Goal: Task Accomplishment & Management: Complete application form

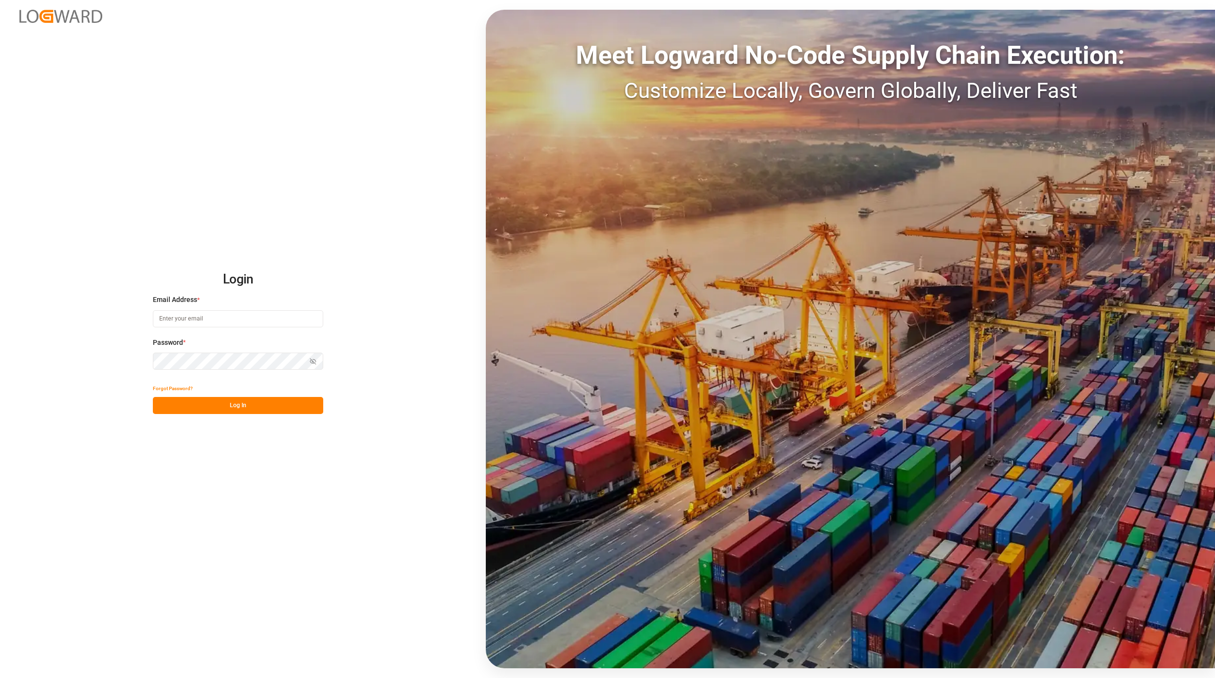
type input "[EMAIL_ADDRESS][PERSON_NAME][DOMAIN_NAME]"
click at [252, 412] on button "Log In" at bounding box center [238, 405] width 170 height 17
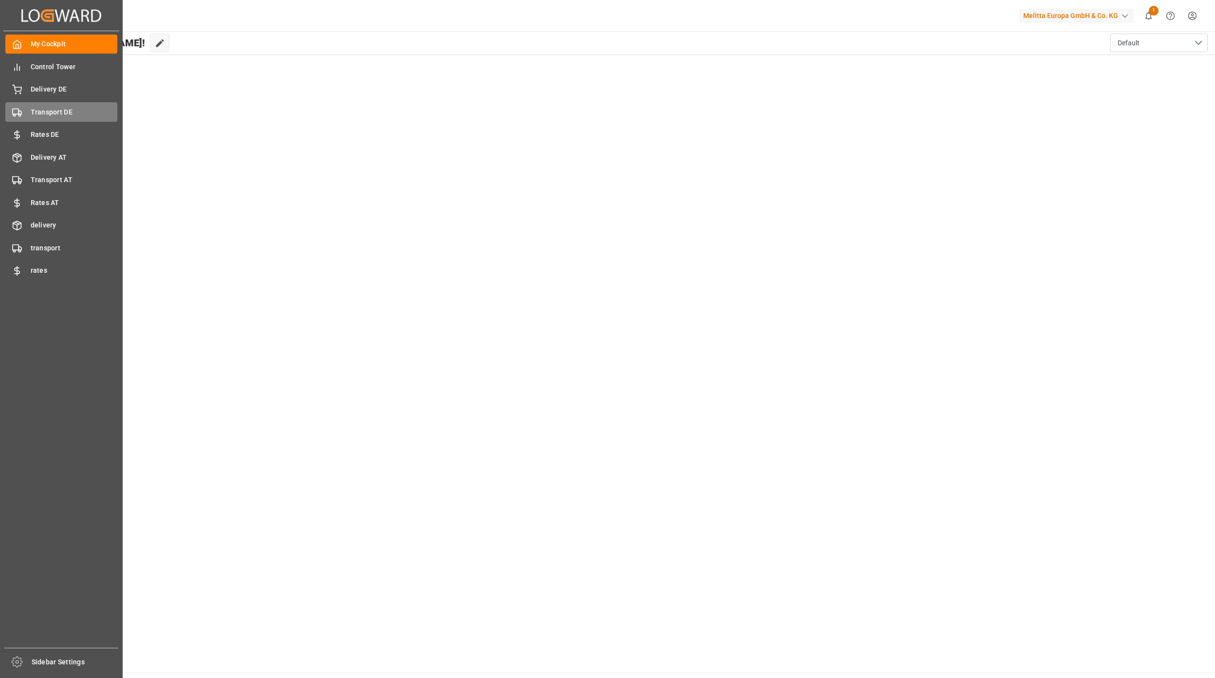
click at [56, 115] on span "Transport DE" at bounding box center [74, 112] width 87 height 10
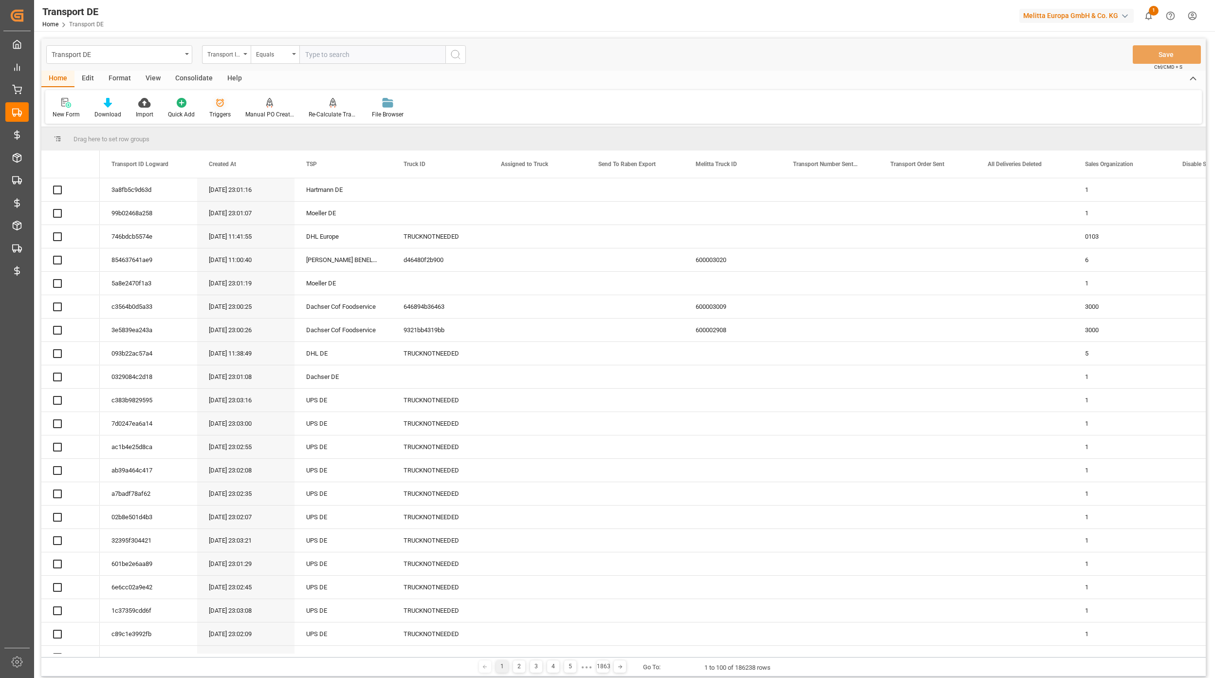
click at [219, 105] on icon at bounding box center [220, 103] width 10 height 10
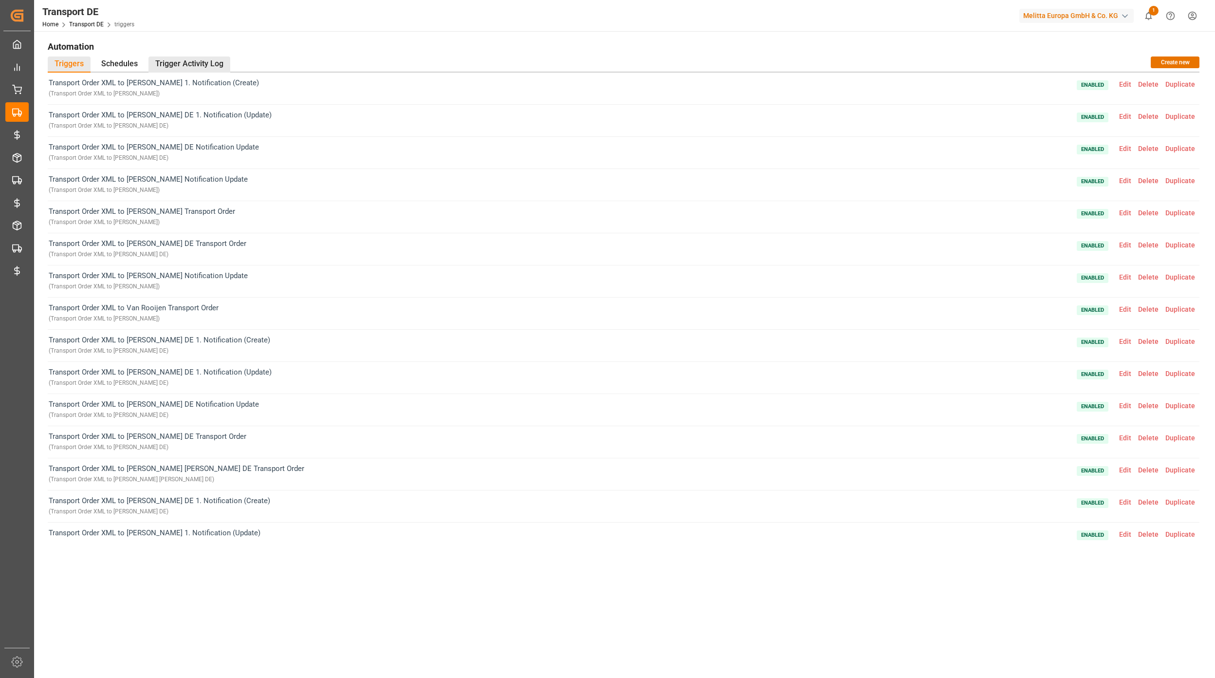
click at [185, 63] on div "Trigger Activity Log" at bounding box center [189, 64] width 82 height 16
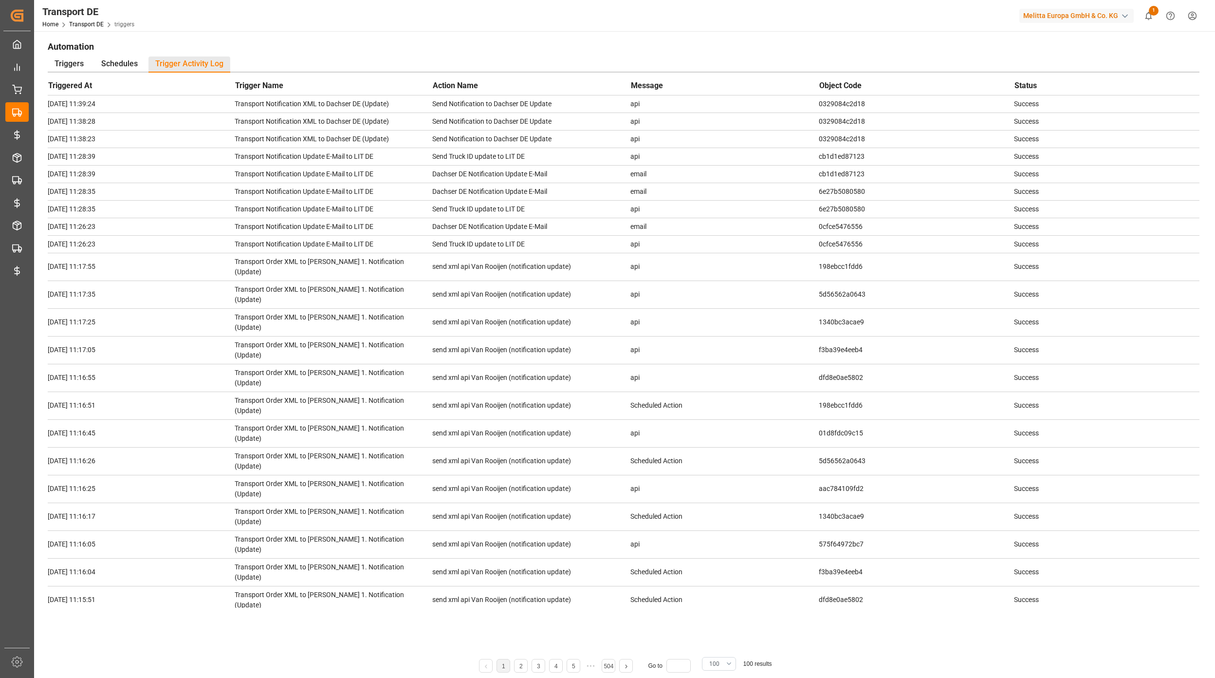
click at [719, 664] on span "100" at bounding box center [714, 663] width 10 height 9
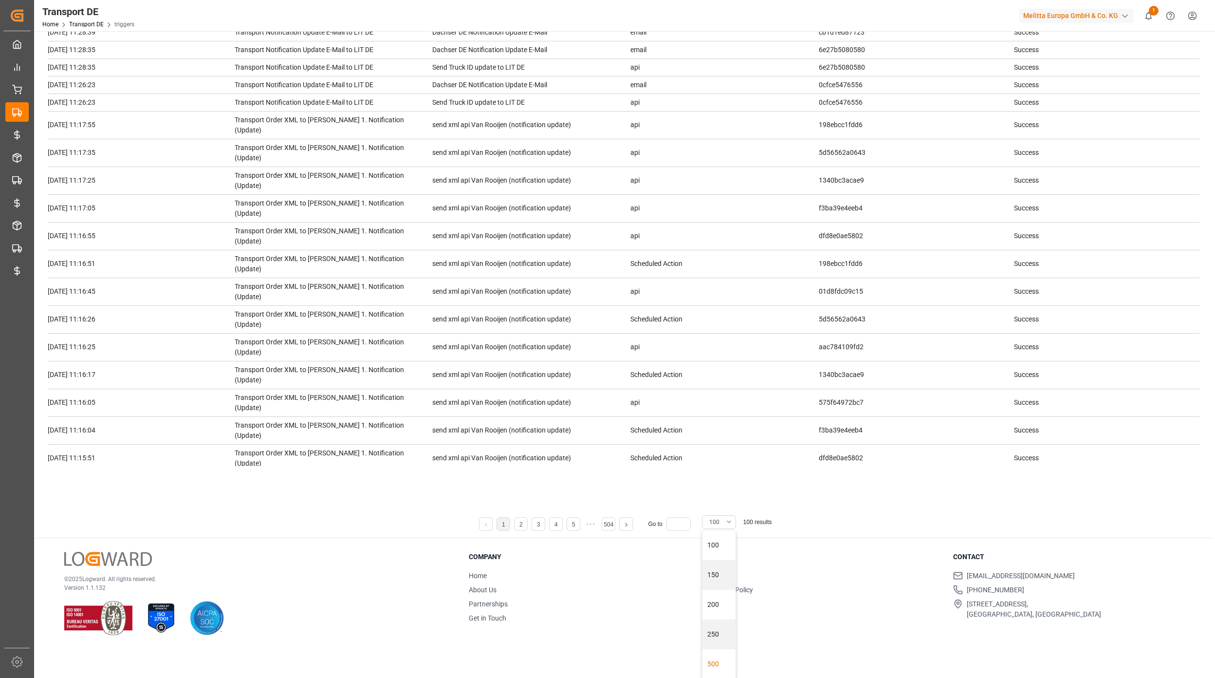
scroll to position [112, 0]
click at [729, 666] on div "500" at bounding box center [718, 663] width 33 height 30
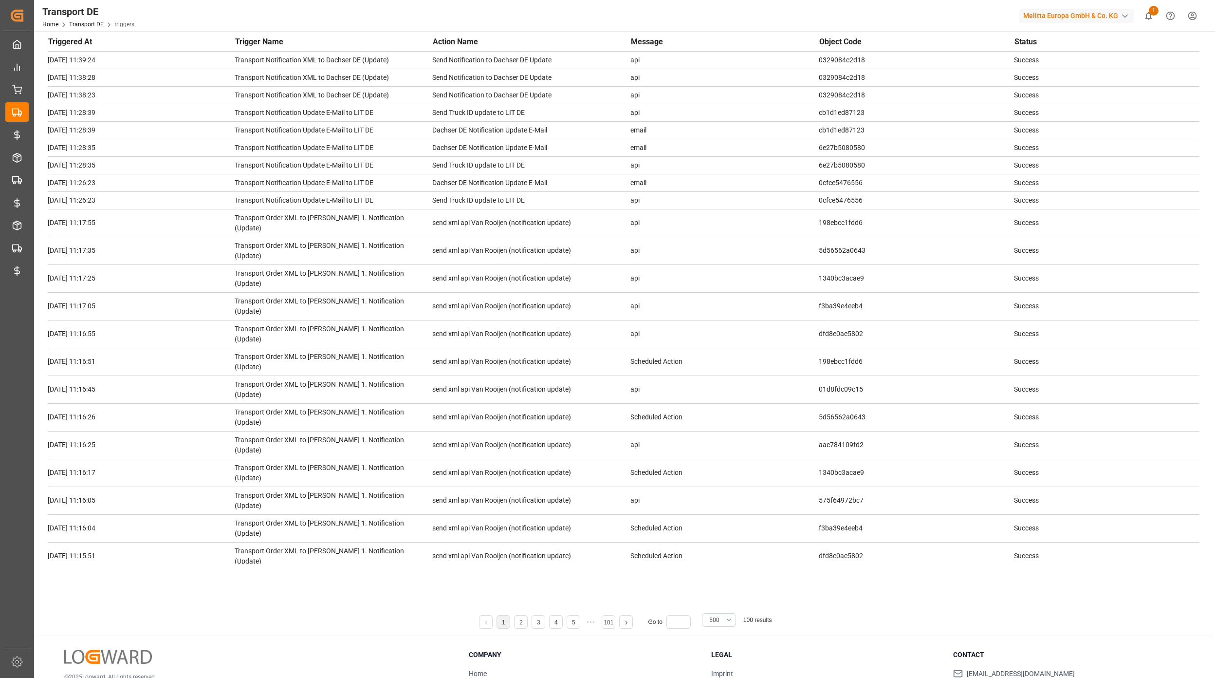
scroll to position [0, 0]
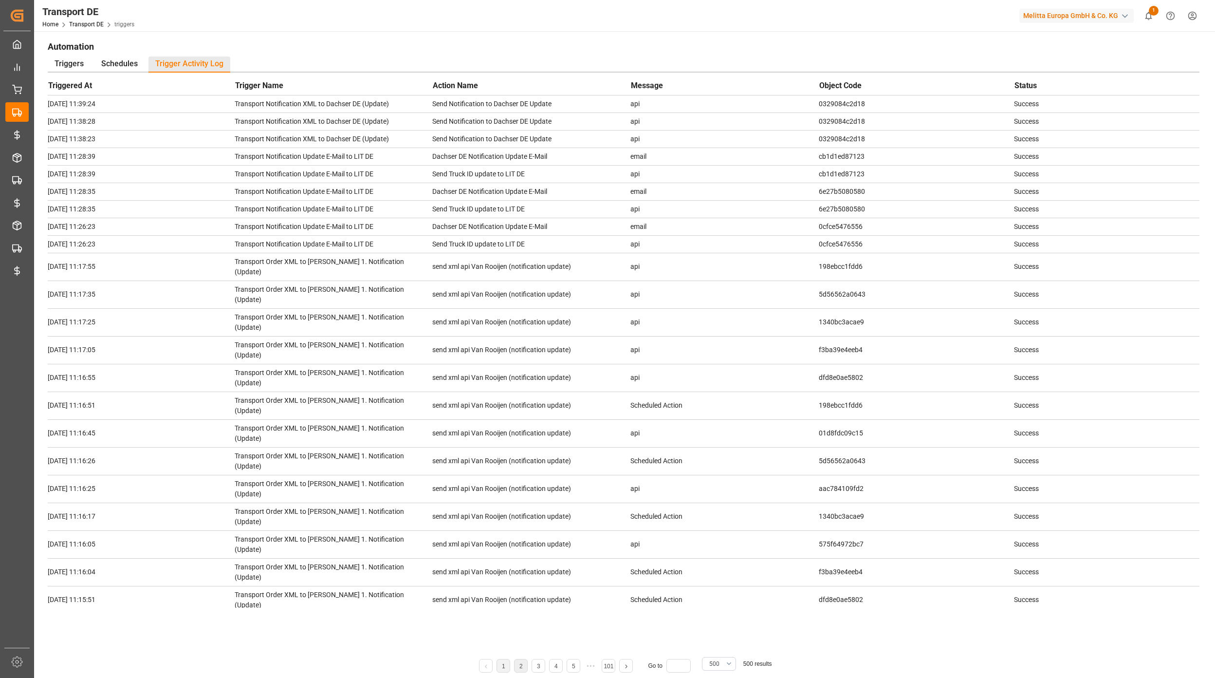
click at [518, 664] on li "2" at bounding box center [521, 666] width 14 height 14
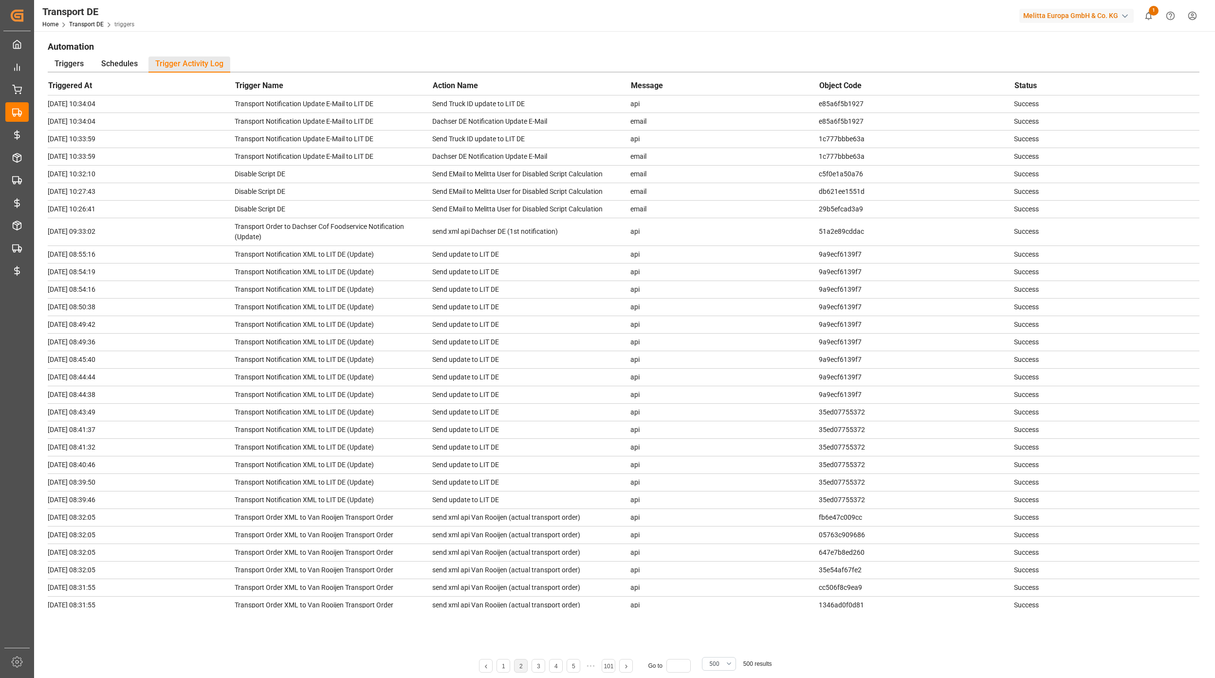
scroll to position [2126, 0]
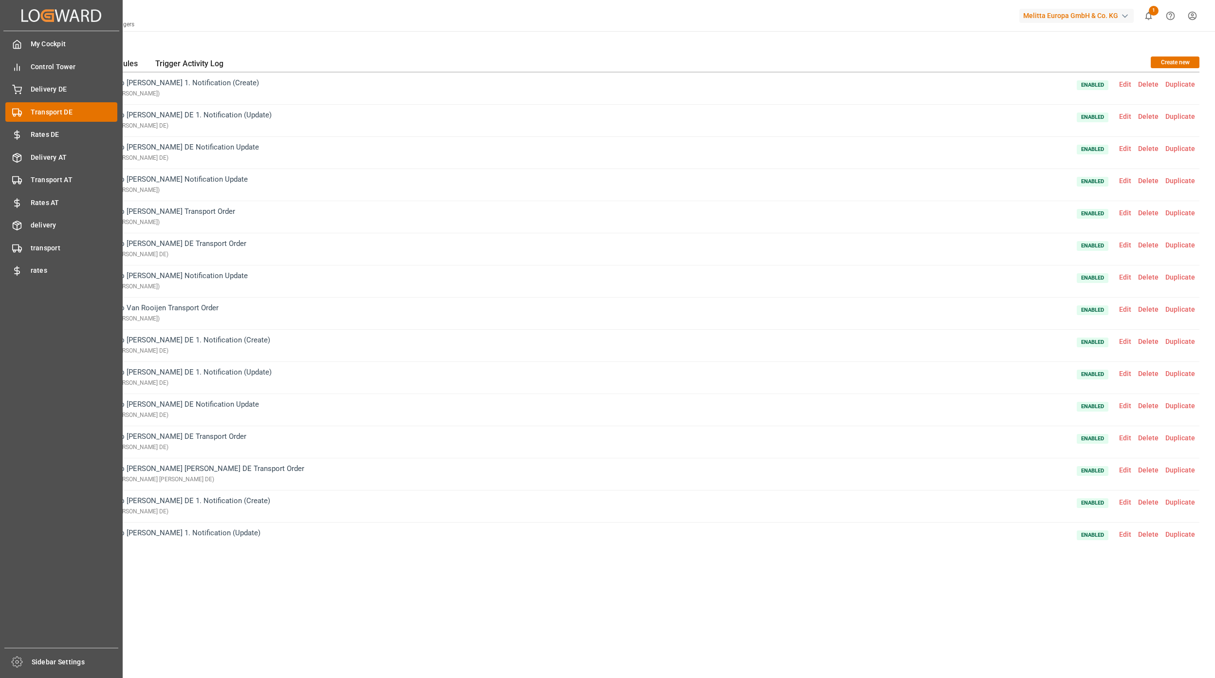
click at [37, 121] on div "Transport DE Transport DE" at bounding box center [61, 111] width 112 height 19
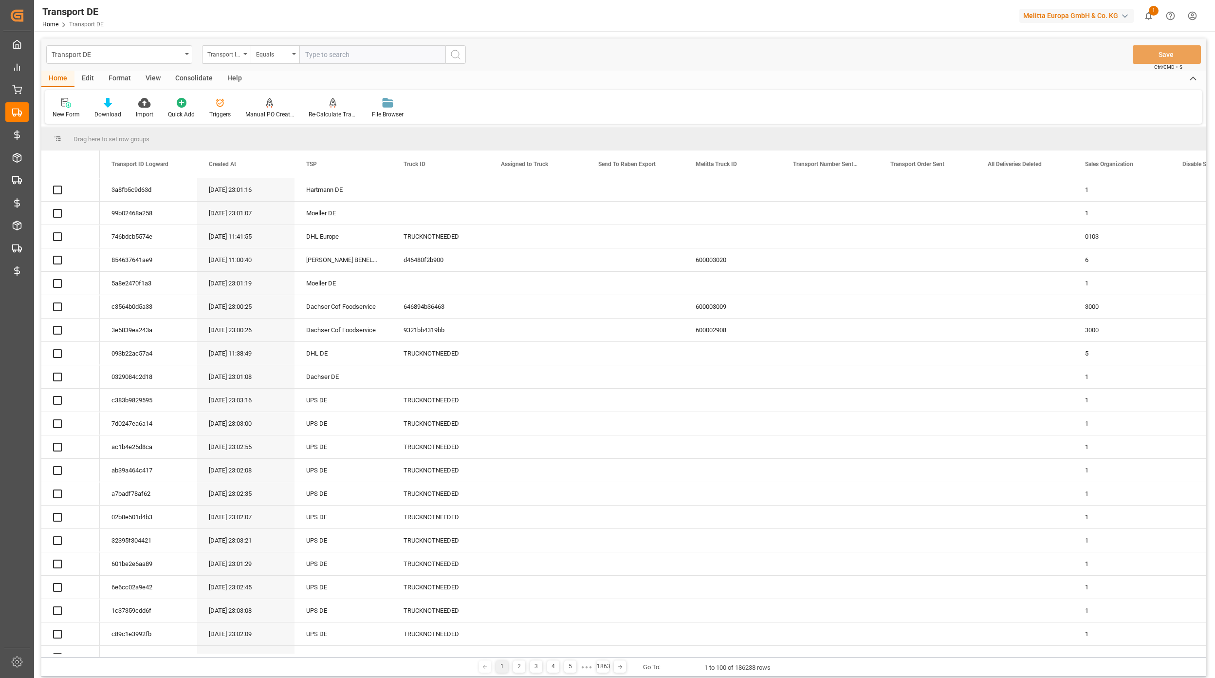
click at [322, 55] on input "text" at bounding box center [372, 54] width 146 height 18
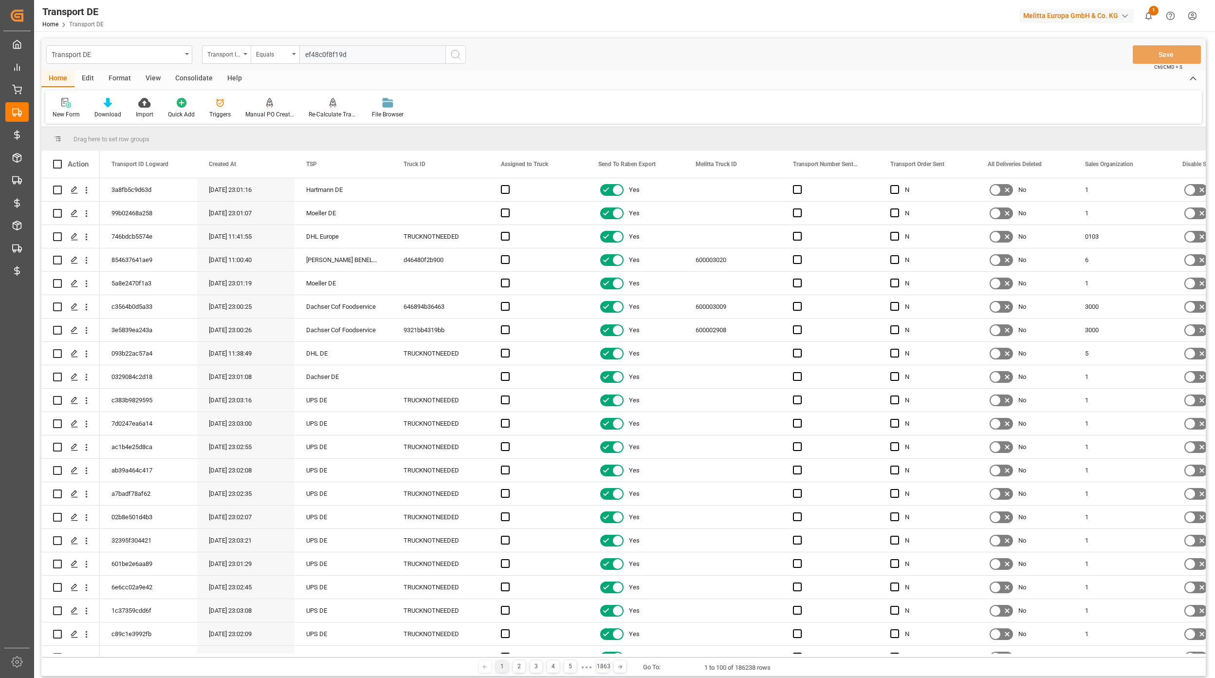
type input "ef48c0f8f19d"
click at [456, 55] on icon "search button" at bounding box center [456, 55] width 12 height 12
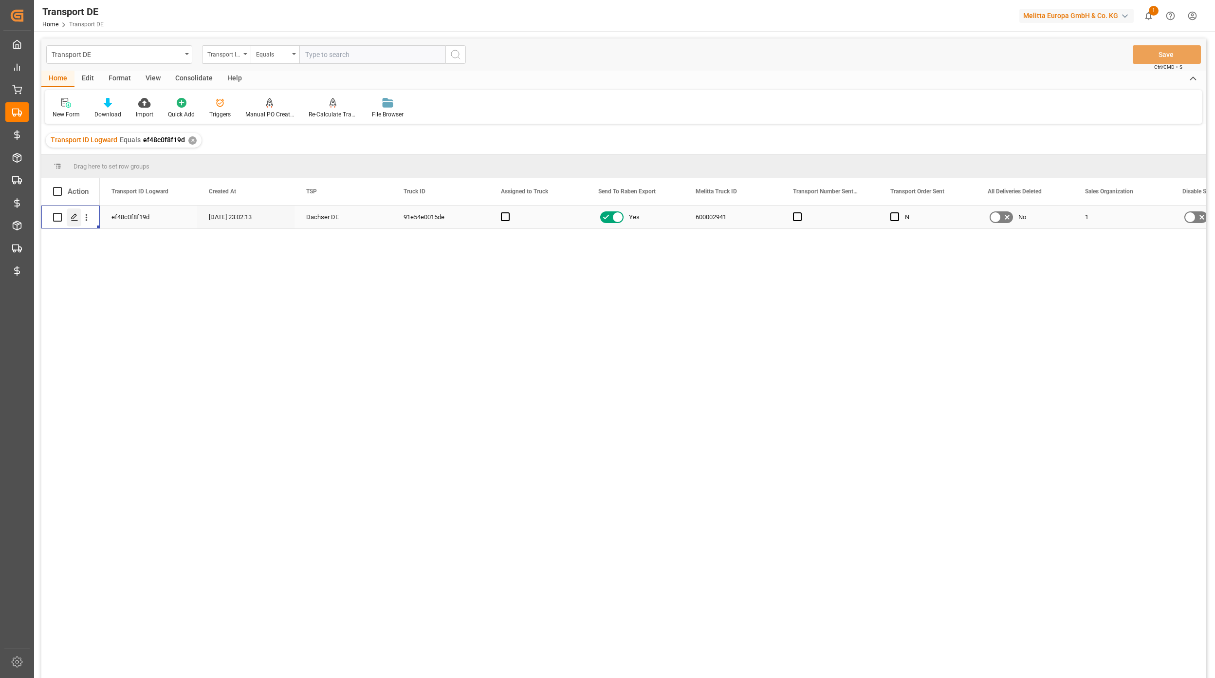
click at [74, 223] on div "Press SPACE to select this row." at bounding box center [74, 217] width 15 height 18
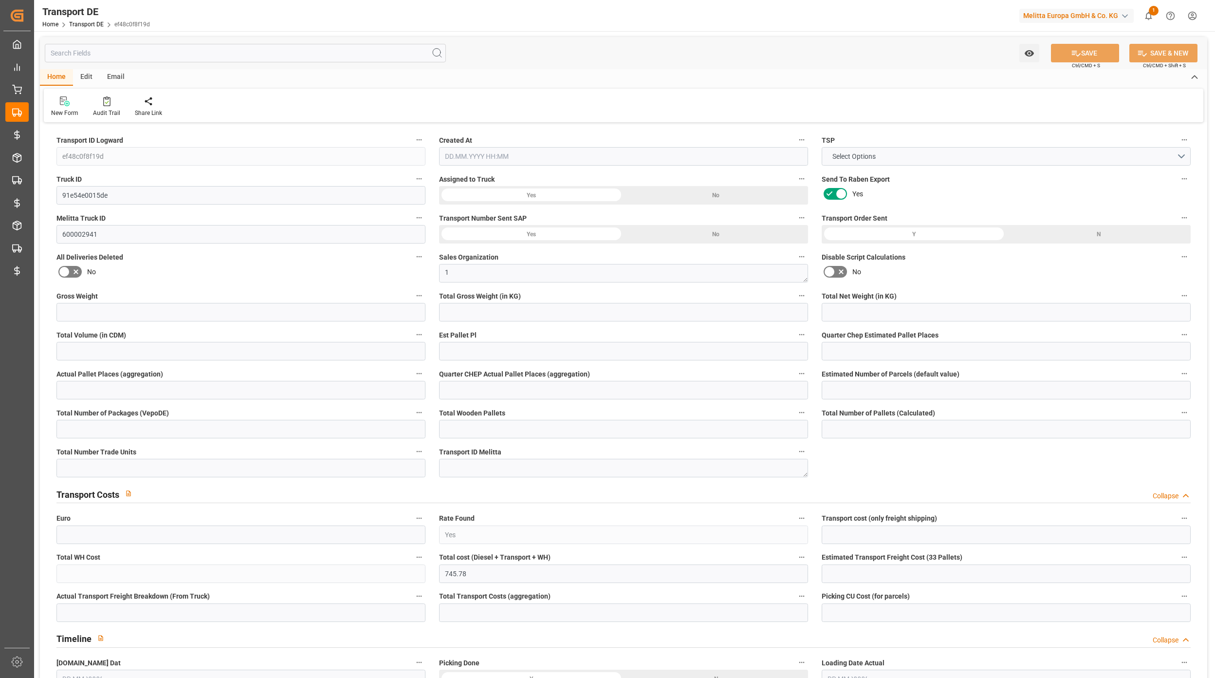
type input "ef48c0f8f19d"
type input "91e54e0015de"
type input "600002941"
type textarea "1"
type input "Yes"
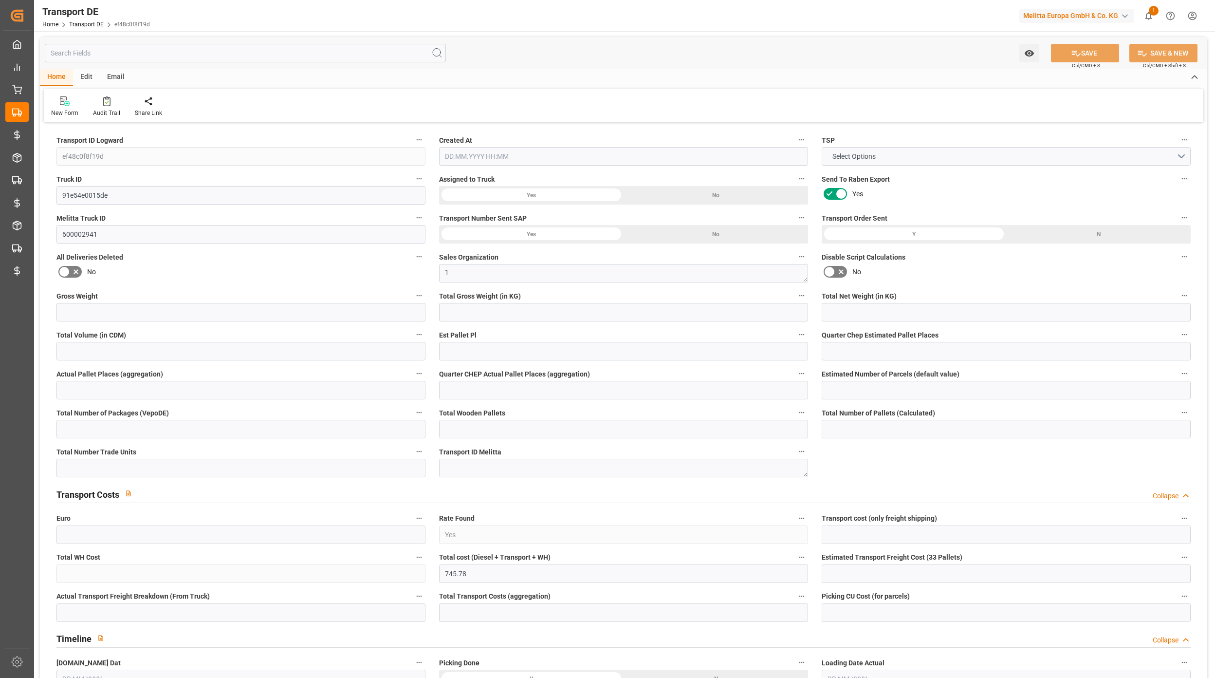
type input "745.78"
type textarea "DM Drogerie Markt GmbH CO KG"
type input "Carl-Schurz-Allee 1"
type input "68753"
type textarea "Waghaeusel"
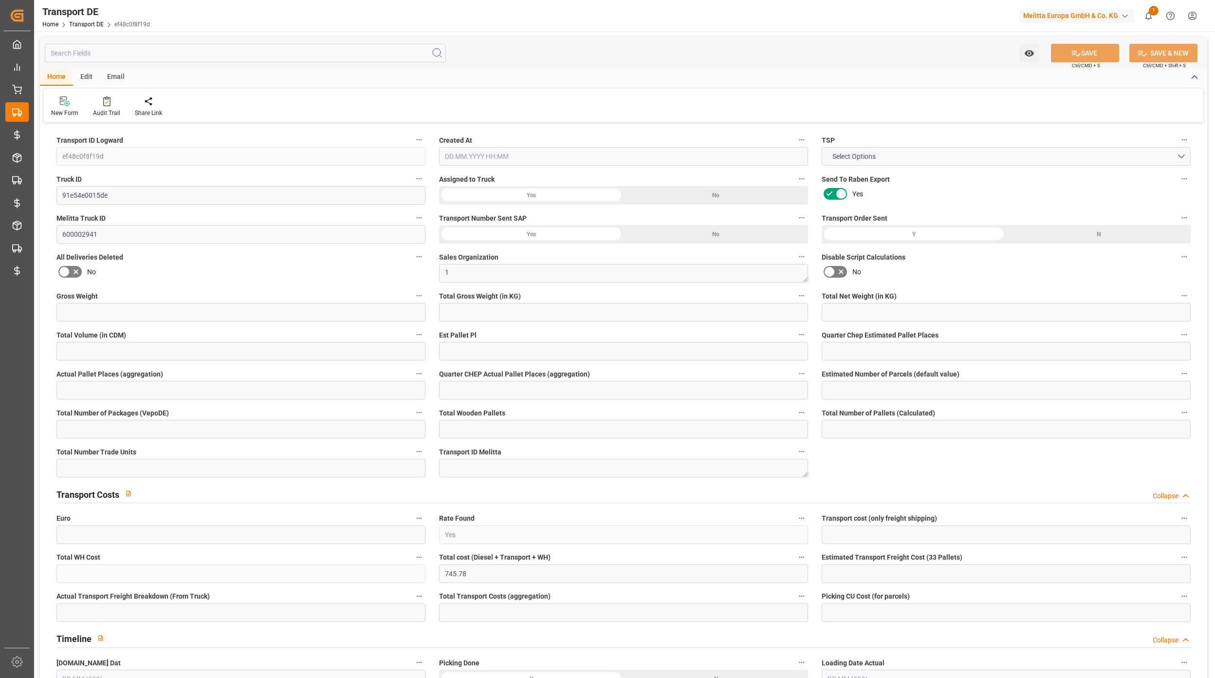
type input "DE"
type input "DE-32423"
type input "Rhenus Retail Services GmbH"
type input "Hans-Böckler-Strasse 37"
type input "32423"
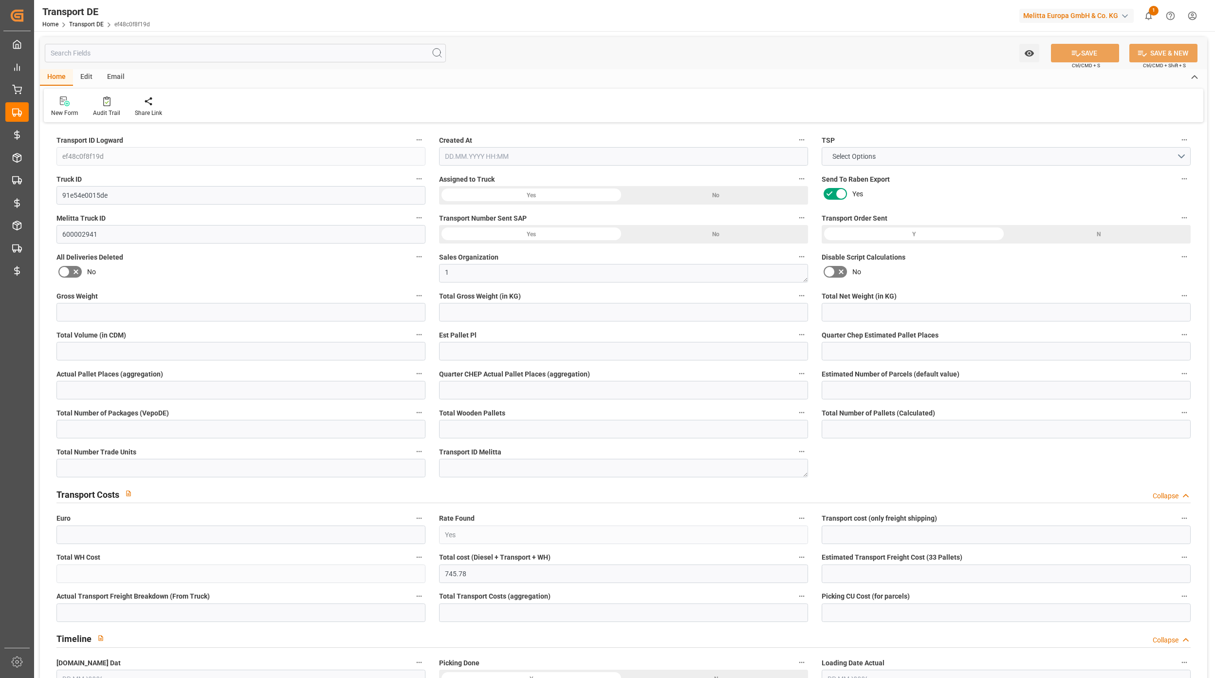
type input "Minden"
type input "DE"
type input "Melitta Europa GmbH & Co. KG"
type input "Ringstraße 99"
type input "32427"
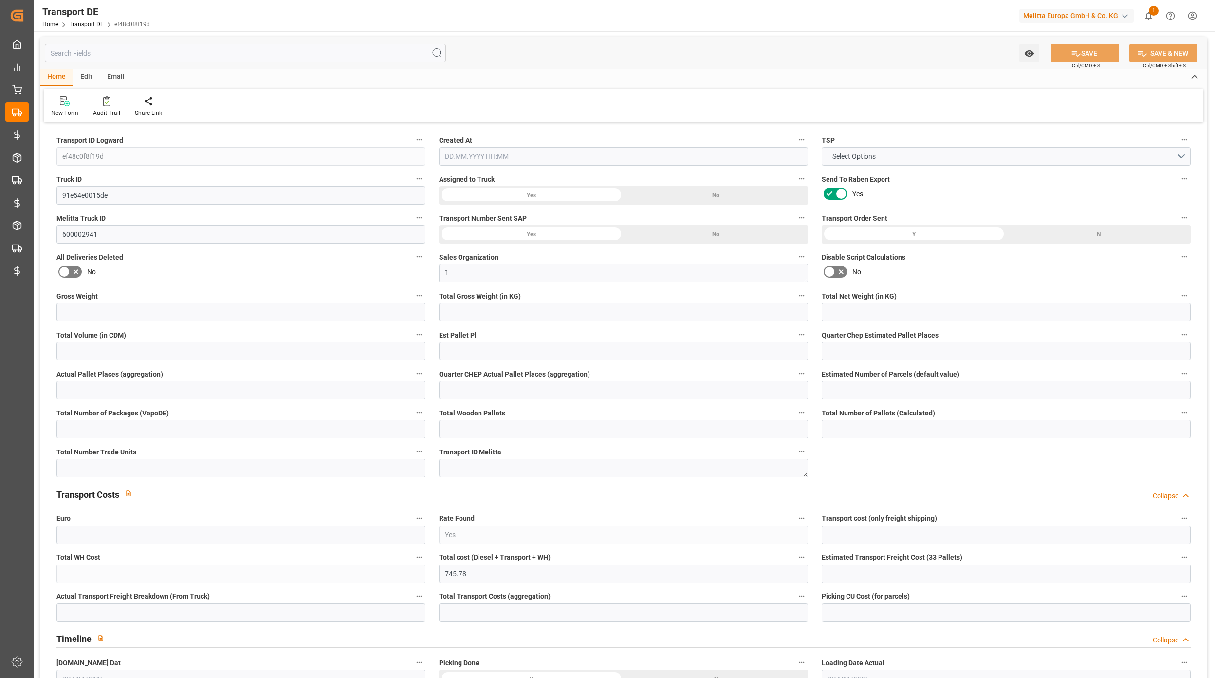
type input "Minden"
type input "DE"
type textarea "543bb65acf14"
type input "Road"
type input "DE"
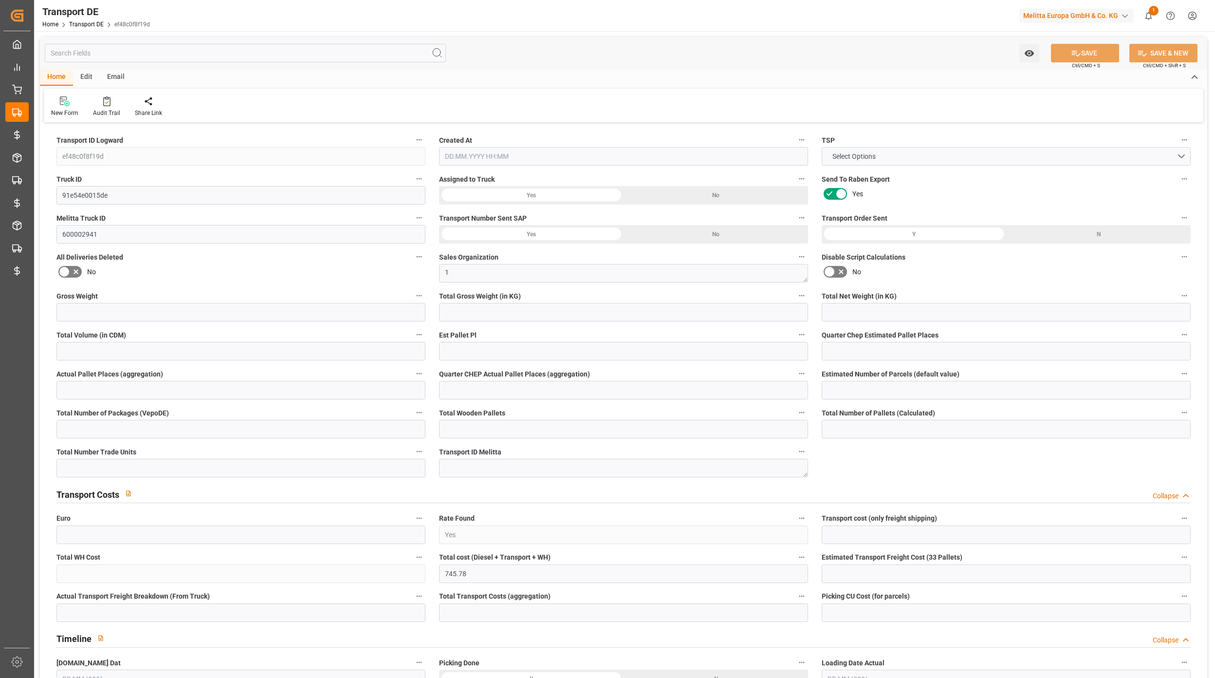
type input "32423"
type input "DE"
type input "68753"
type input "Partial Load"
type input "26-40 t"
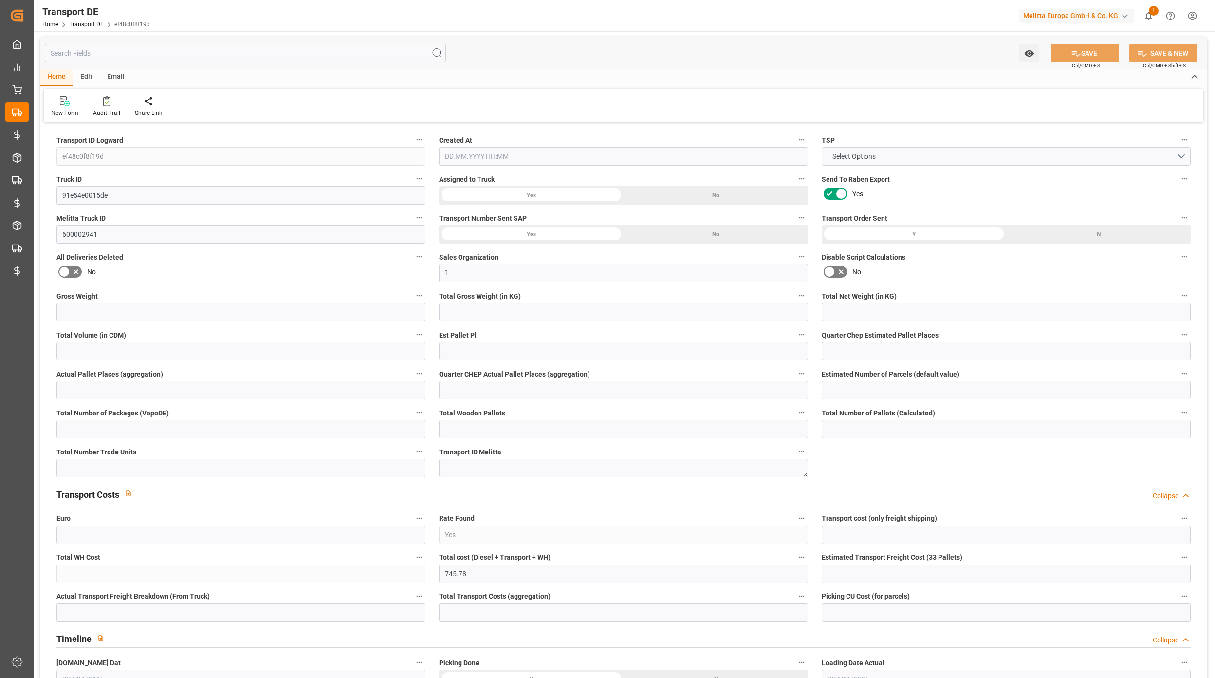
type input "EURO 6"
type input "Diesel"
type input "DE_02"
type input "DAP"
type input "DE 126011900"
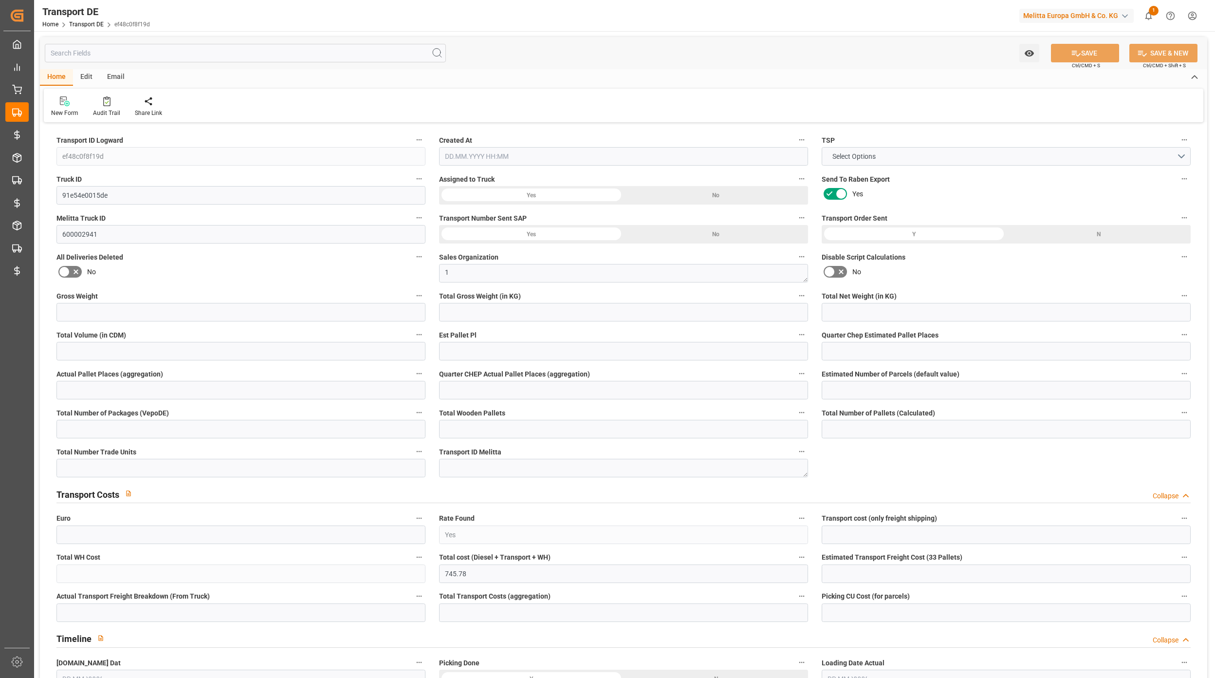
type input "6407"
type input "5432.423"
type input "4032.155"
type input "31641.768"
type input "20"
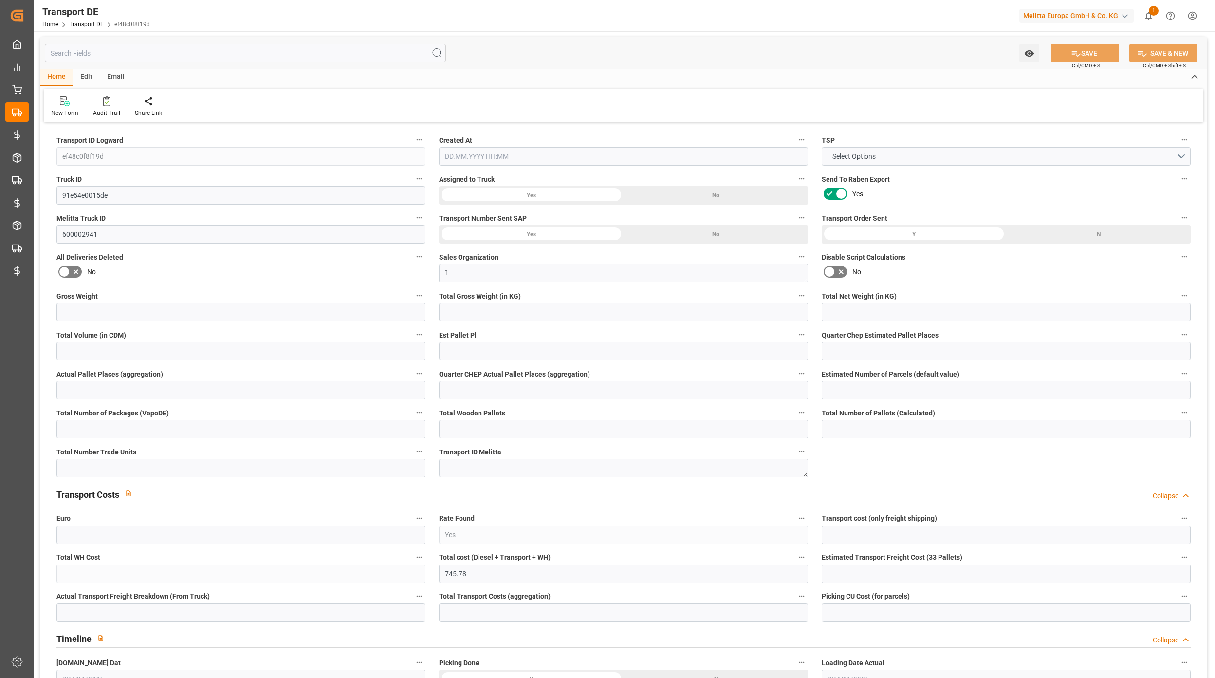
type input "0"
type input "19"
type input "0"
type input "1"
type input "38"
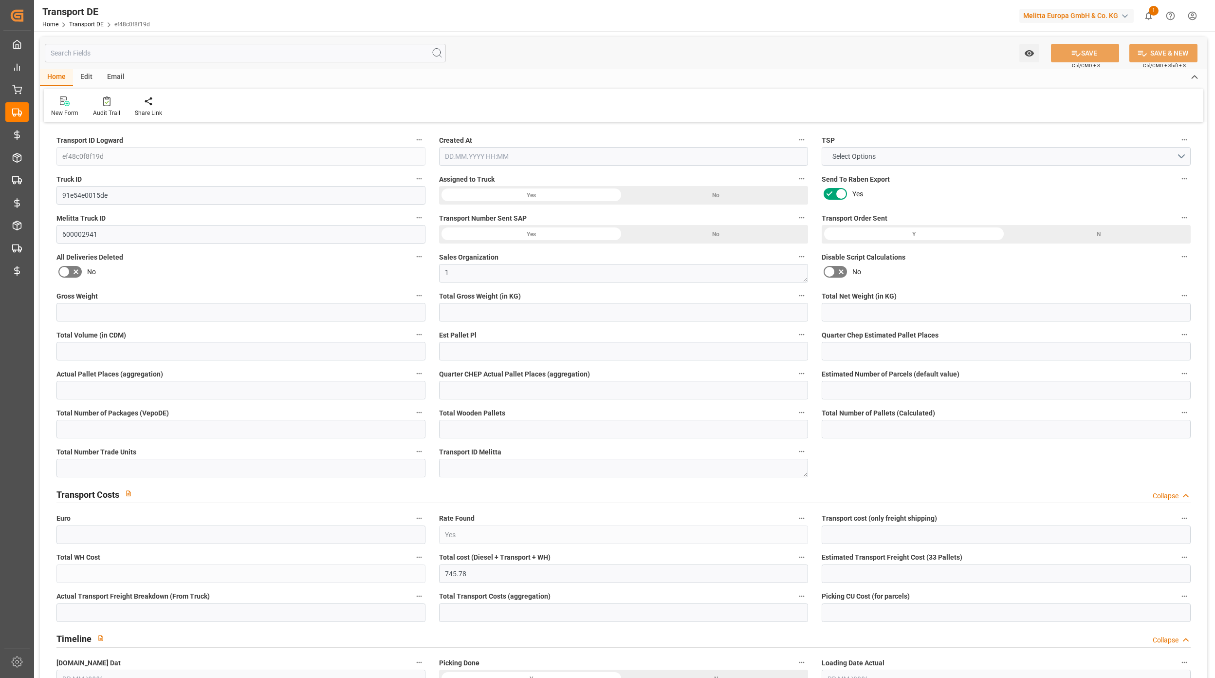
type input "38"
type input "28"
type input "703"
type input "0"
type input "596.23"
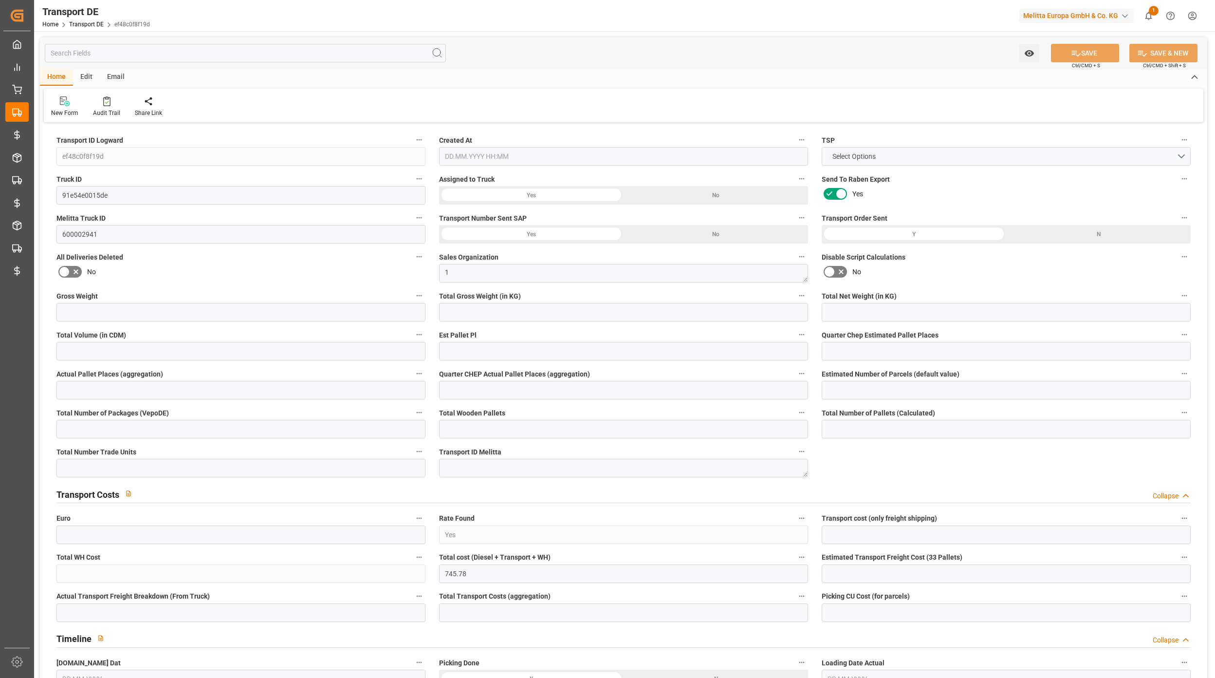
type input "149.55"
type input "596.23"
type input "68"
type input "38"
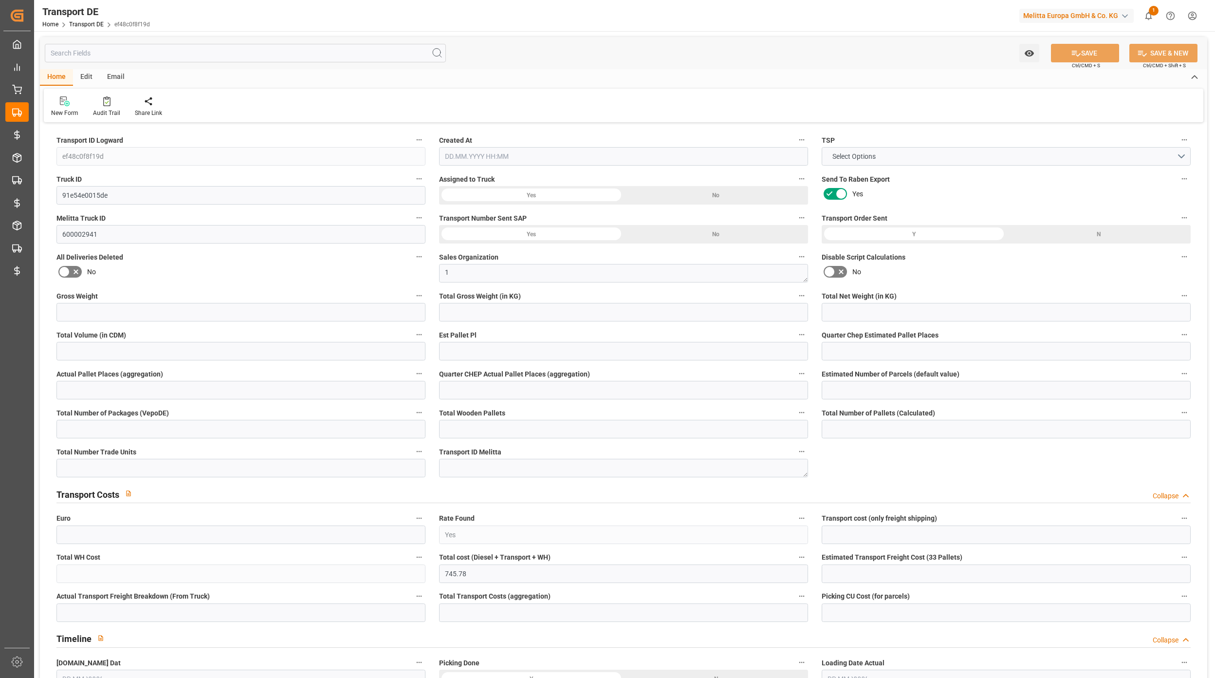
type input "0"
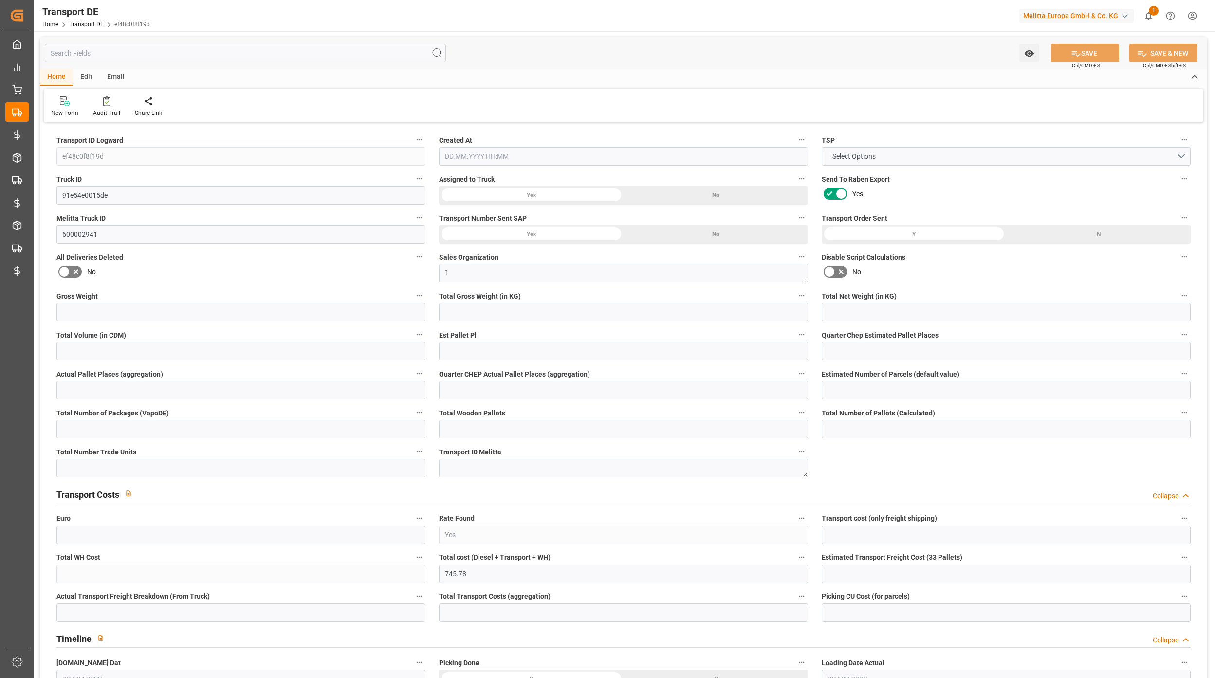
type input "0"
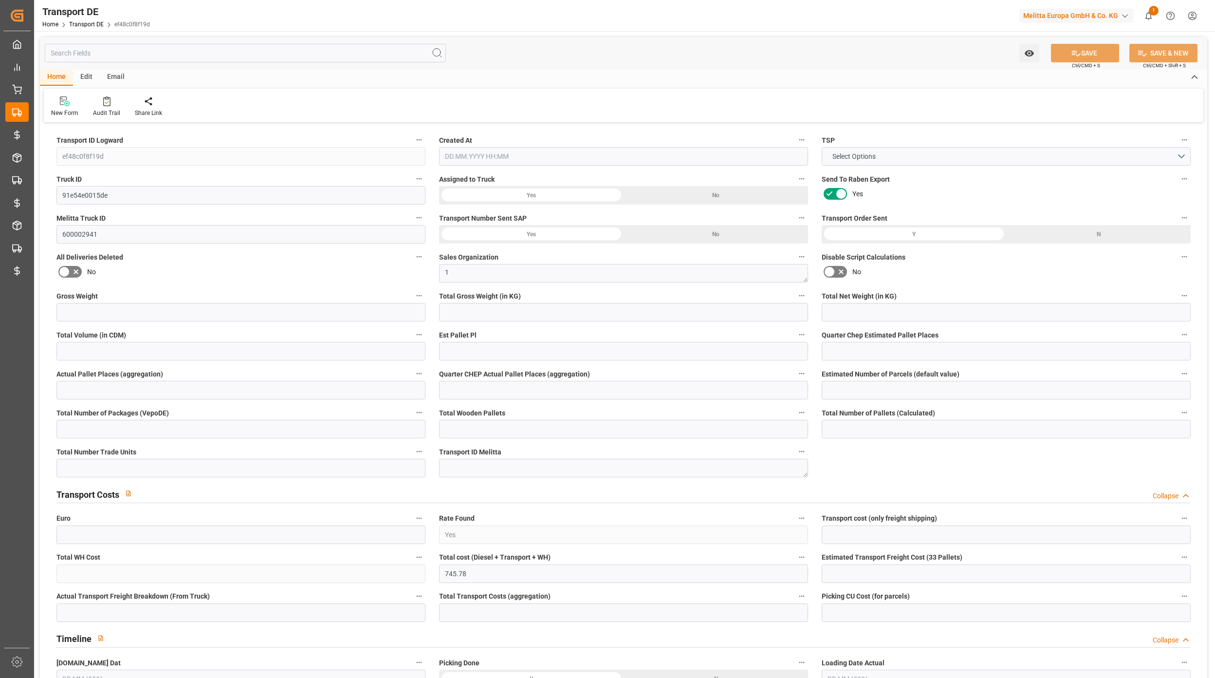
type input "0"
type input "5432.423"
type input "10767.6795"
type input "21"
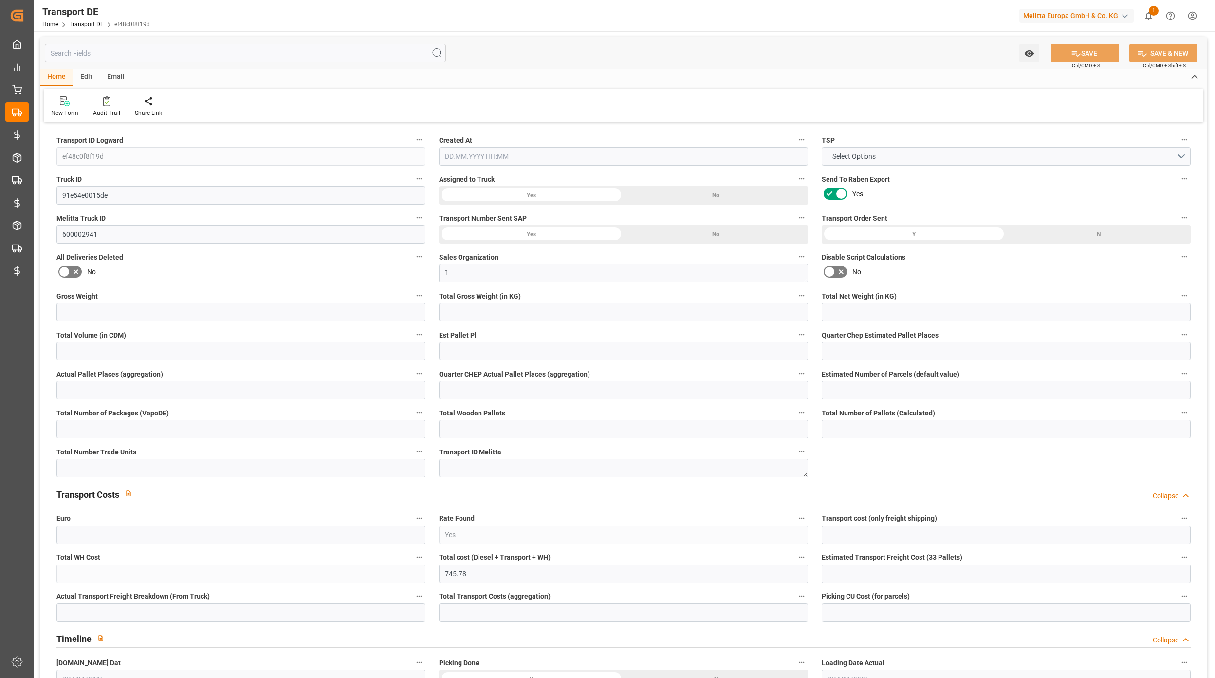
type input "80"
type input "0"
type input "5"
type input "33"
type input "0"
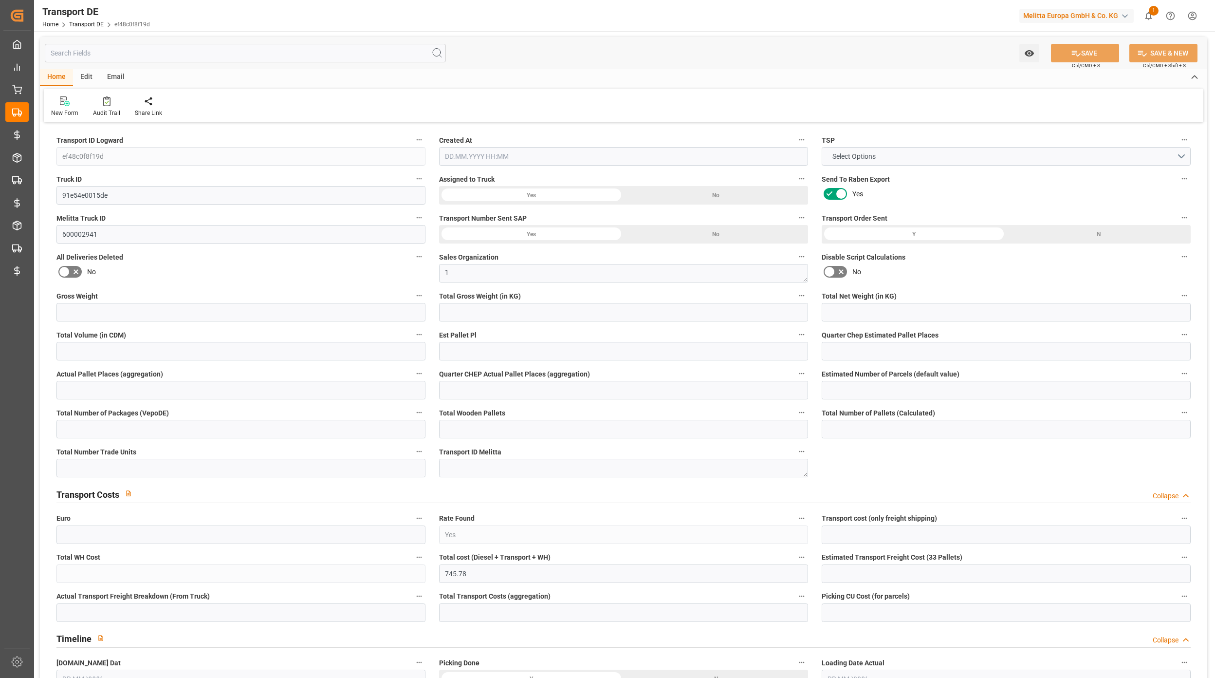
type input "0"
type input "2"
type input "0"
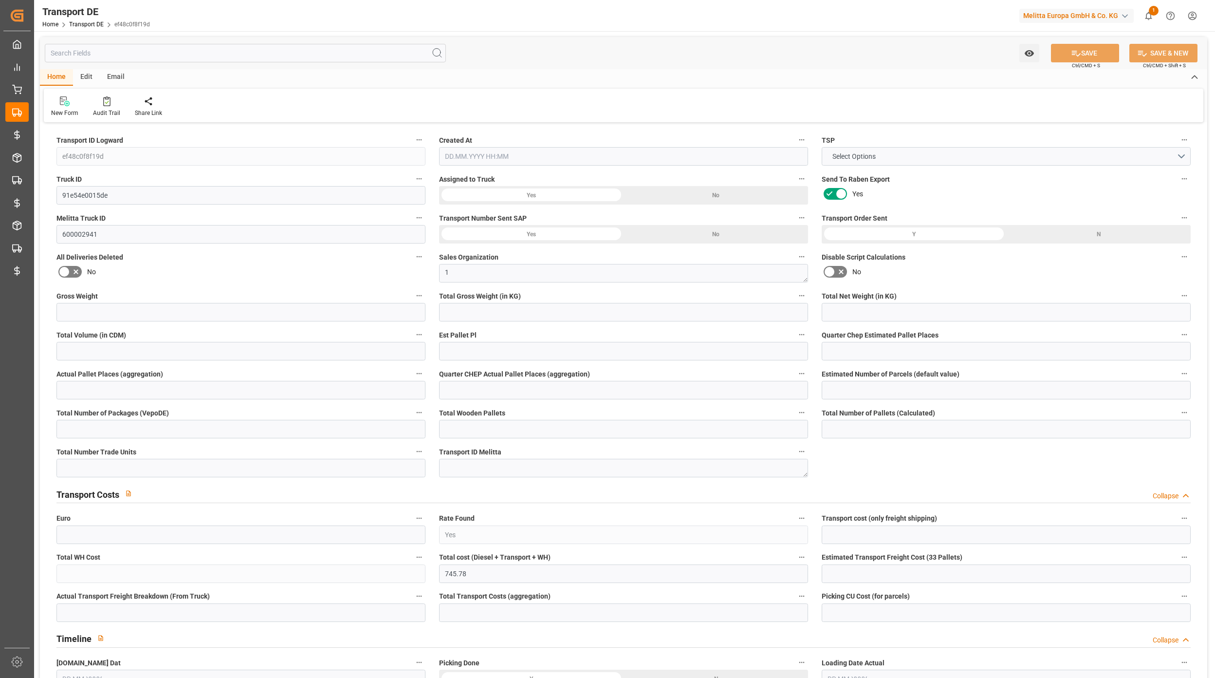
type input "2557"
type input "745.78"
type input "596.23"
type input "23.09.2025 21:02"
type input "26.09.2025"
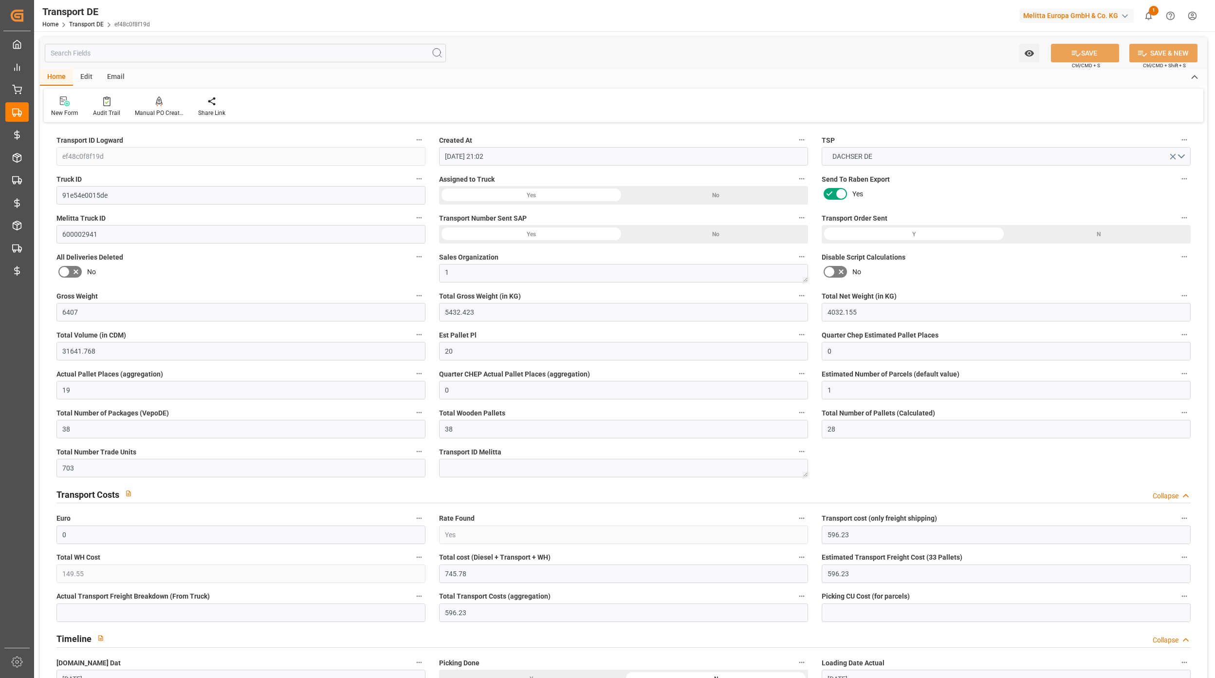
type input "29.09.2025"
type input "30.09.2025"
click at [95, 92] on div "New Form Audit Trail Manual PO Creation Share Link" at bounding box center [624, 106] width 1160 height 34
click at [98, 96] on div at bounding box center [106, 101] width 27 height 10
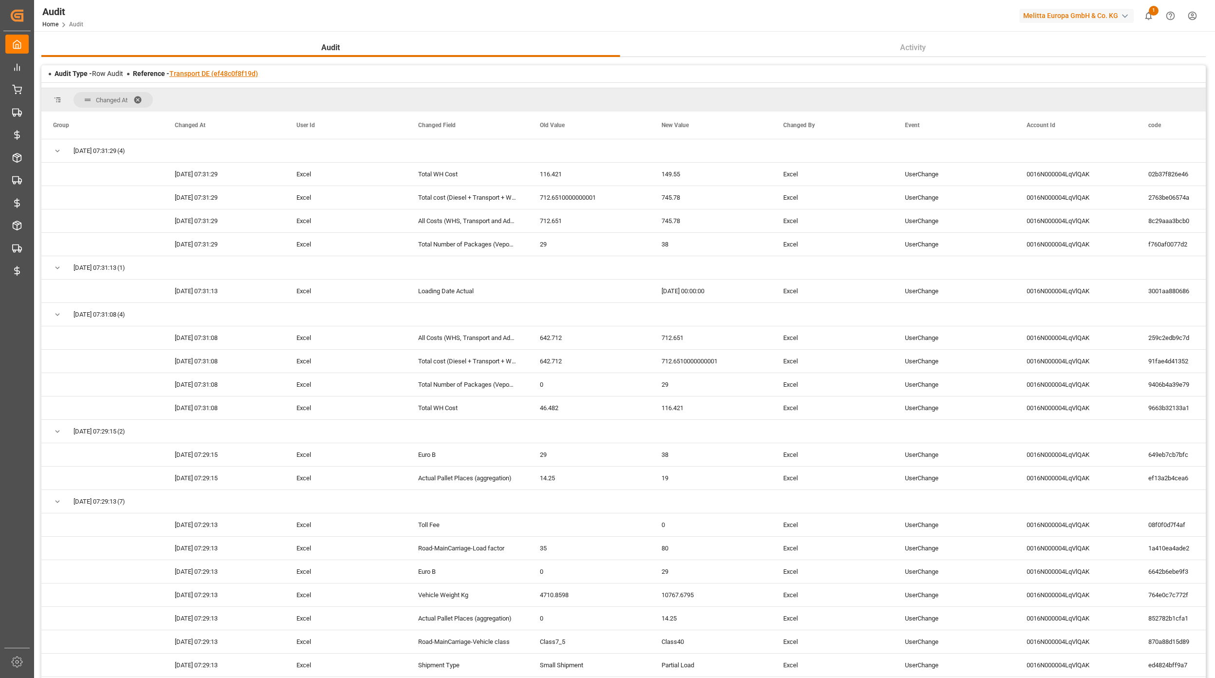
click at [242, 70] on link "Transport DE (ef48c0f8f19d)" at bounding box center [213, 74] width 89 height 8
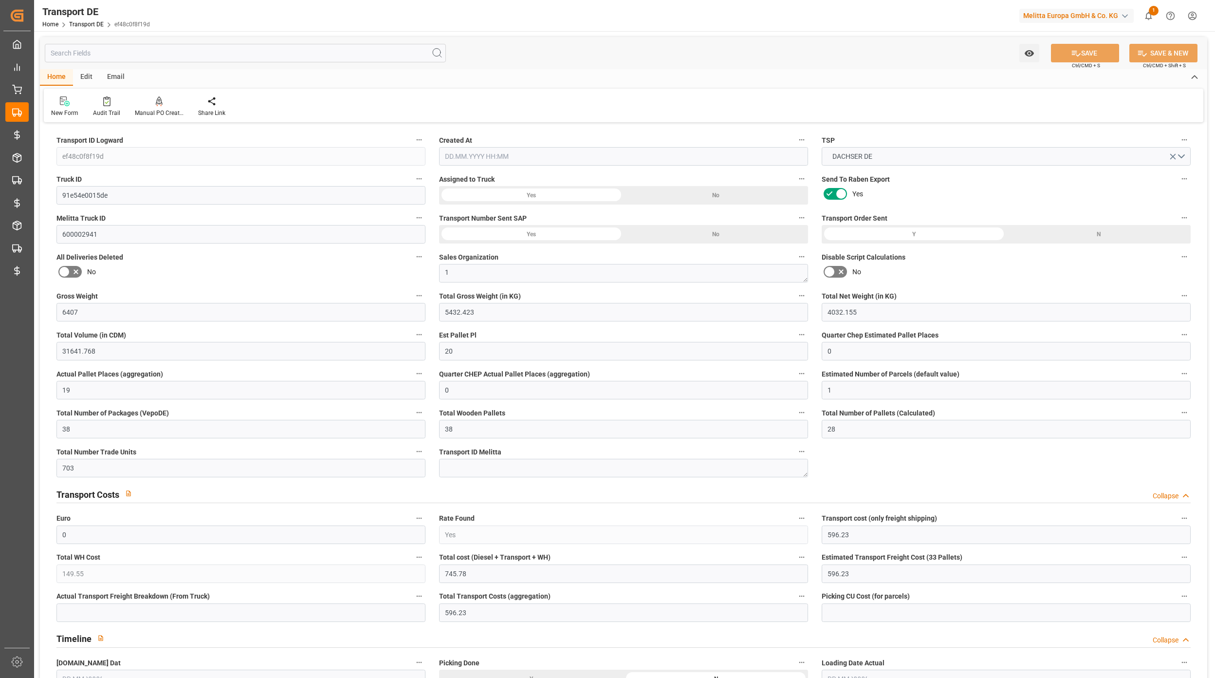
type input "6407"
type input "5432.423"
type input "4032.155"
type input "31641.768"
type input "20"
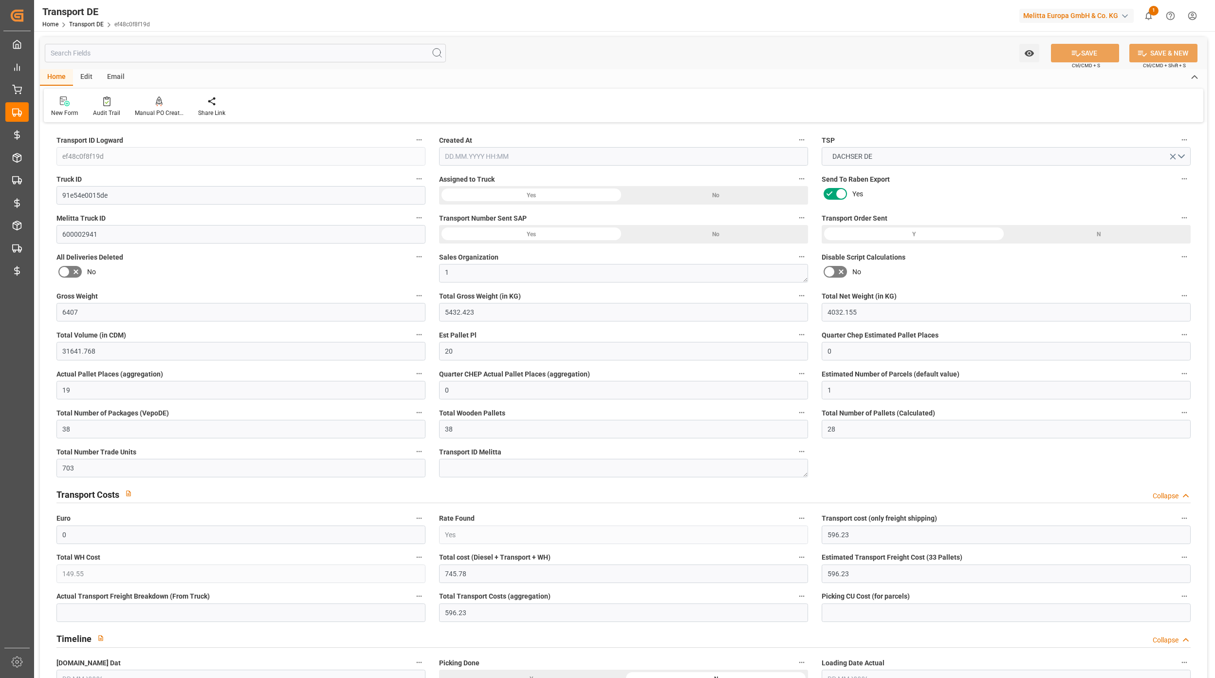
type input "0"
type input "19"
type input "0"
type input "1"
type input "38"
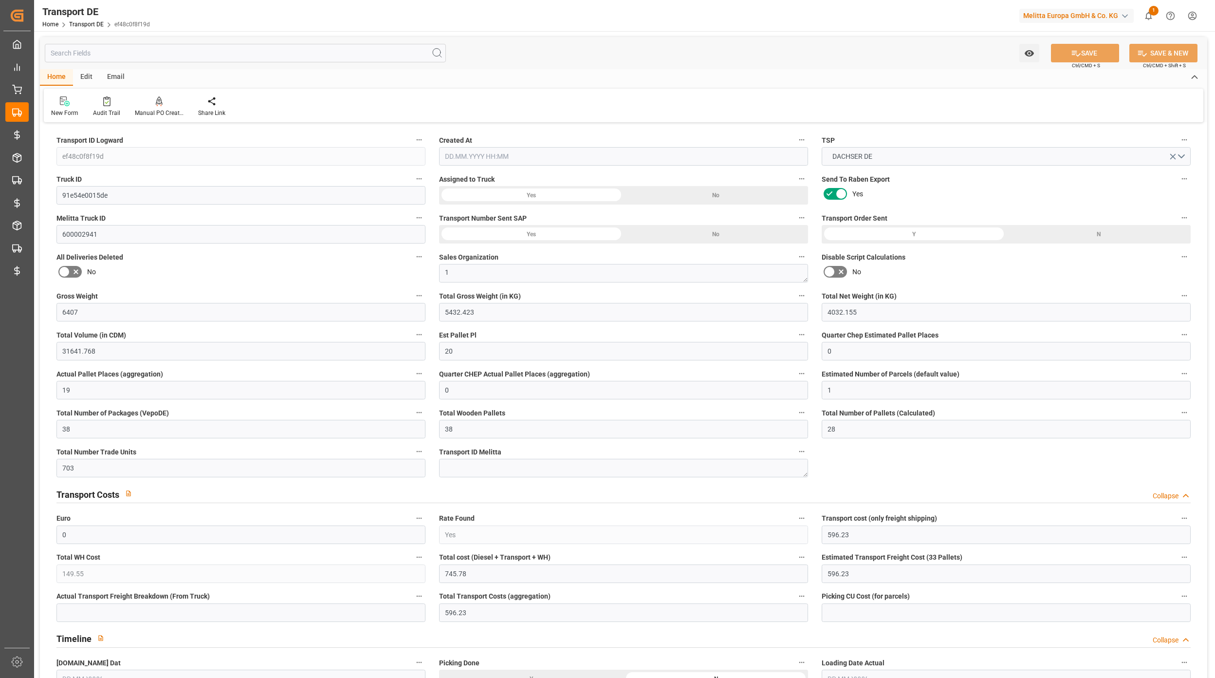
type input "38"
type input "28"
type input "703"
type input "0"
type input "596.23"
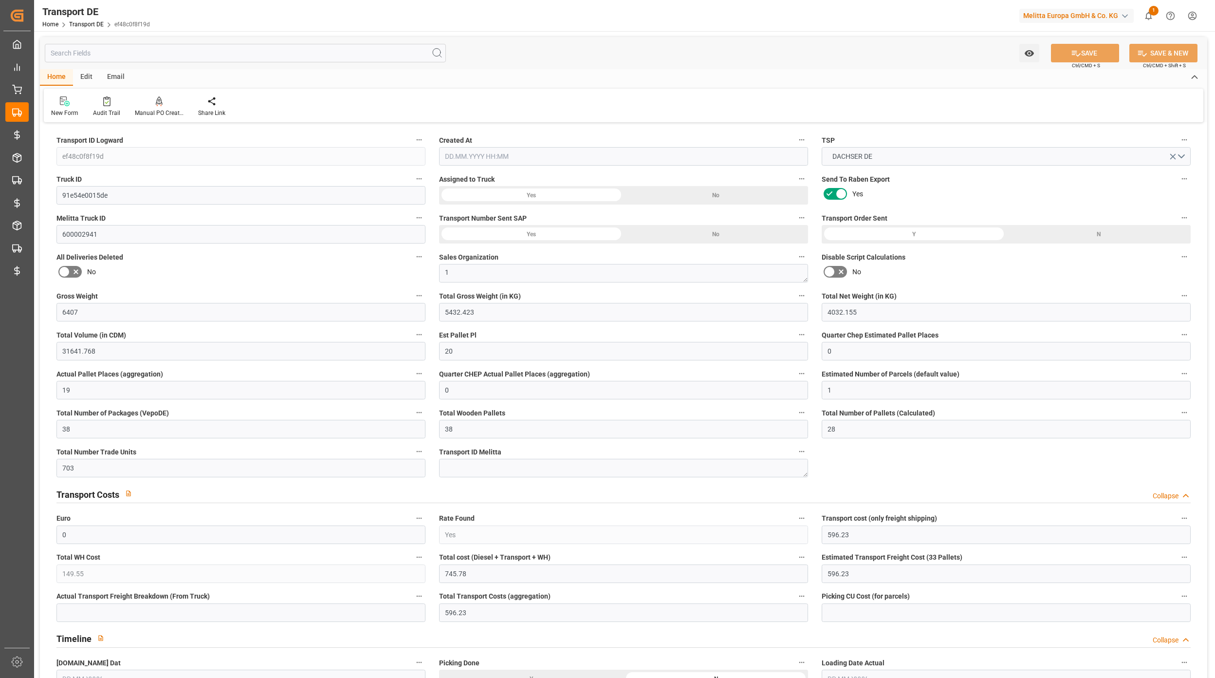
type input "149.55"
type input "596.23"
type input "68"
type input "38"
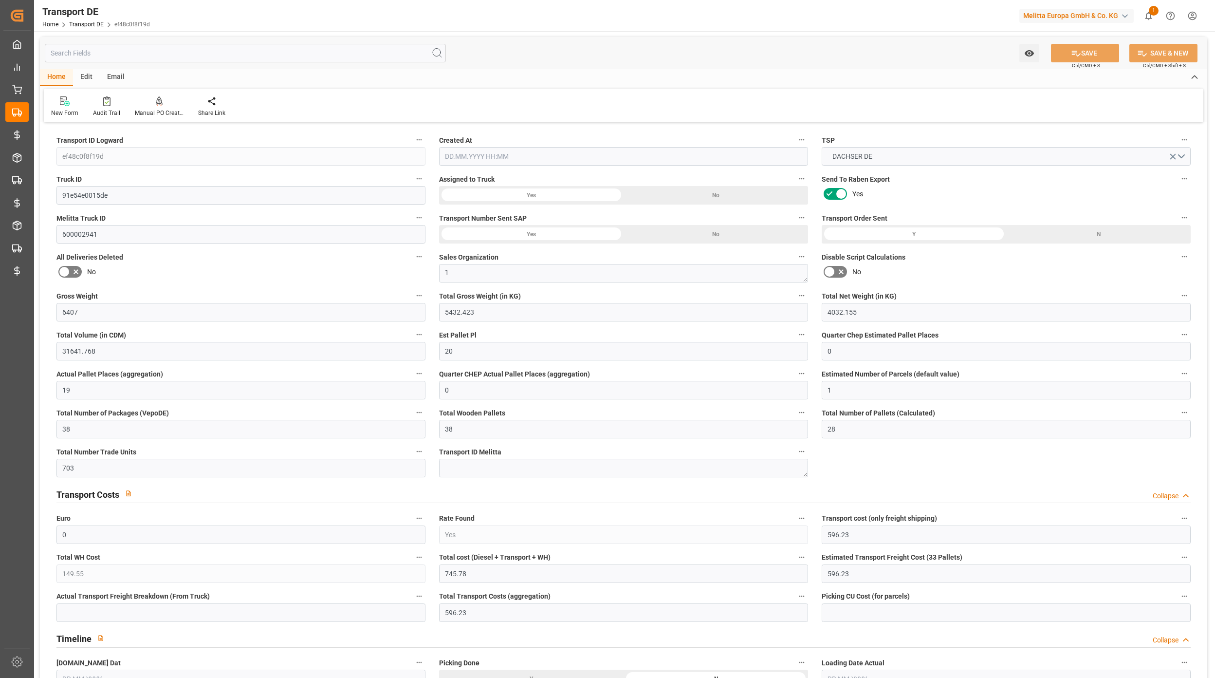
type input "0"
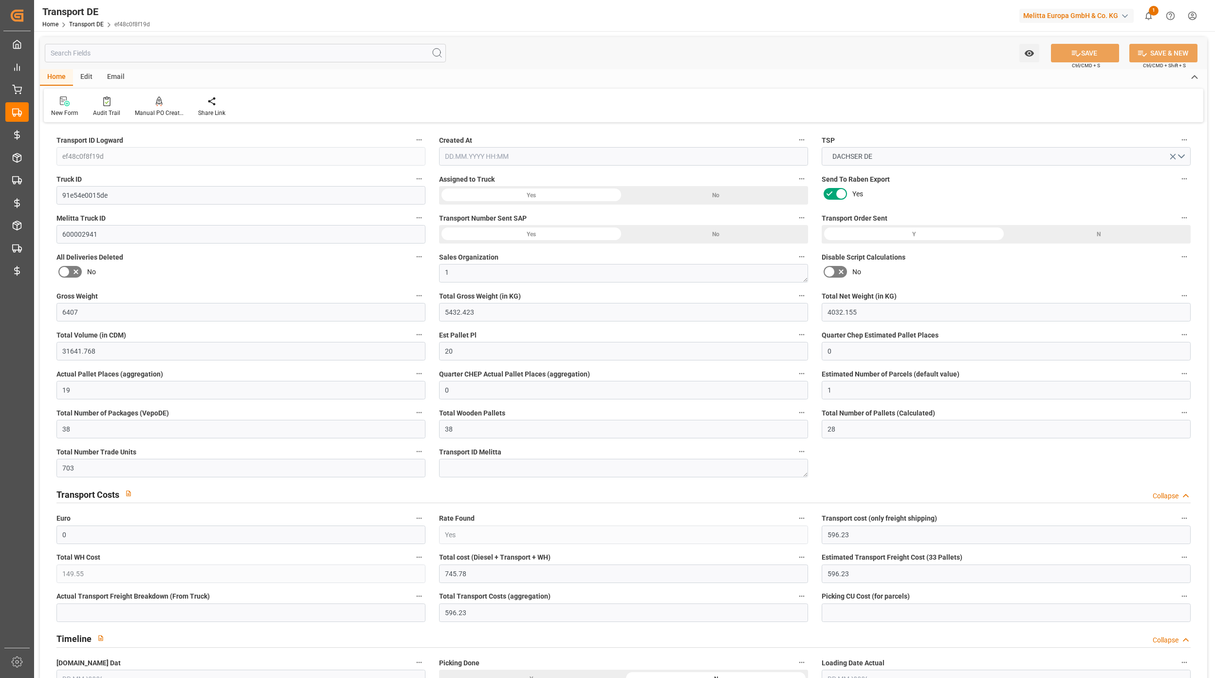
type input "0"
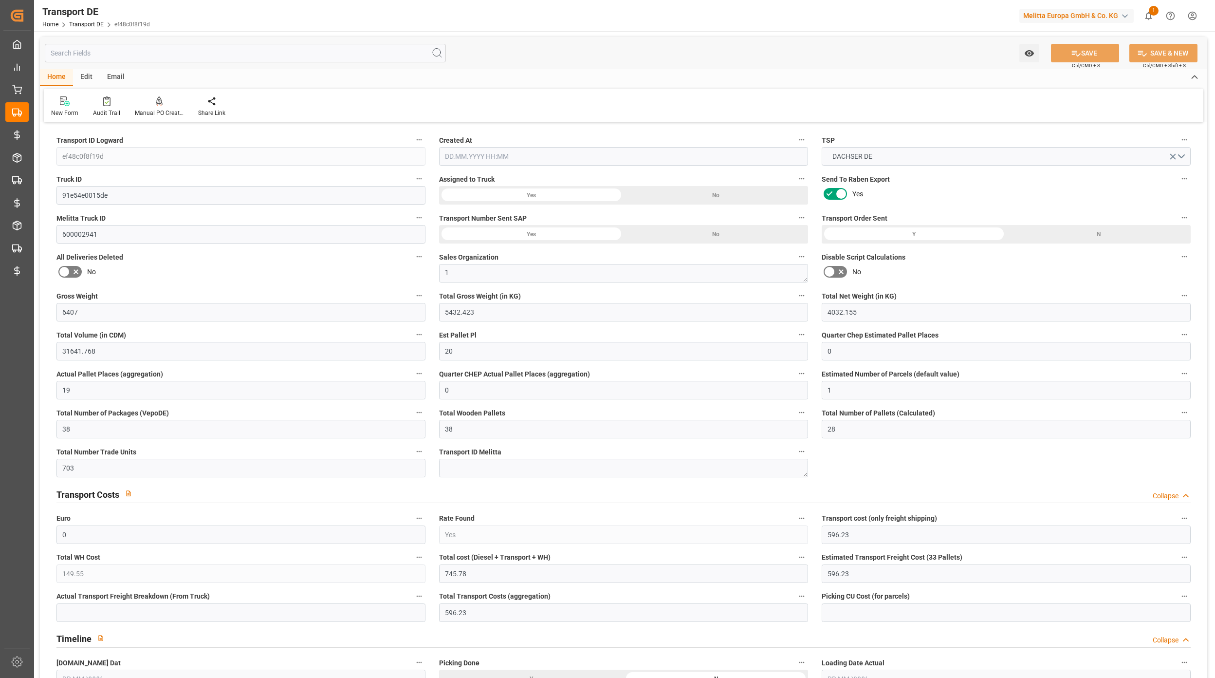
type input "0"
type input "5432.423"
type input "10767.6795"
type input "21"
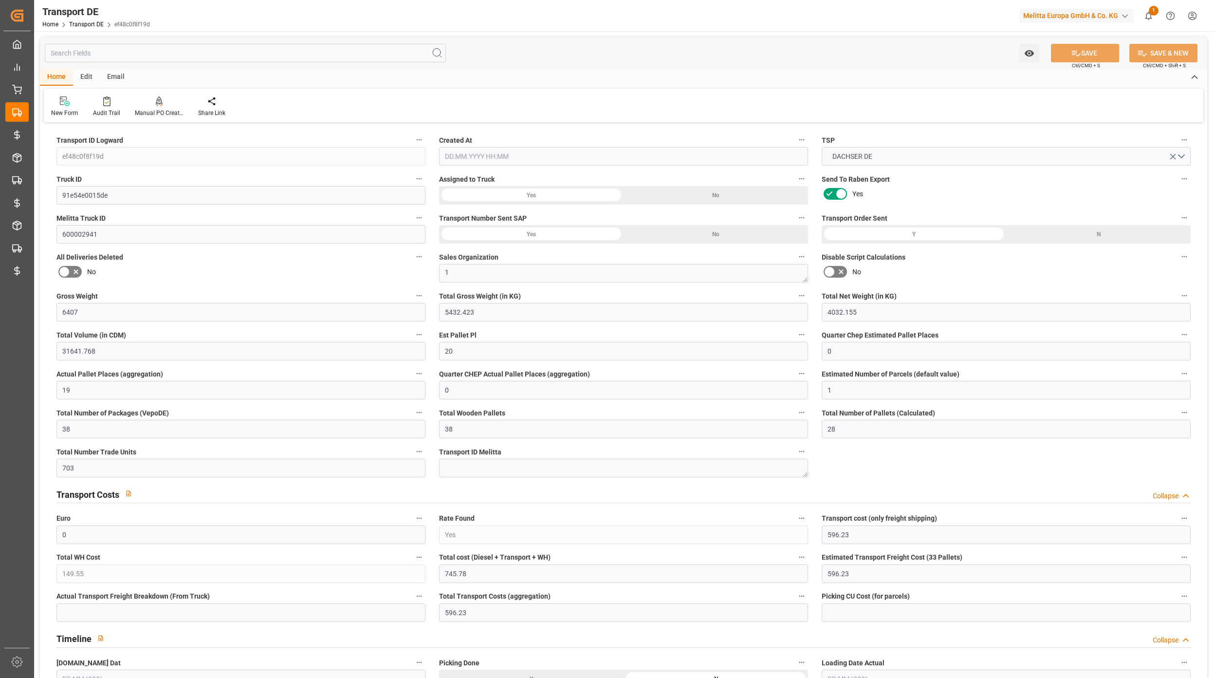
type input "80"
type input "0"
type input "5"
type input "33"
type input "0"
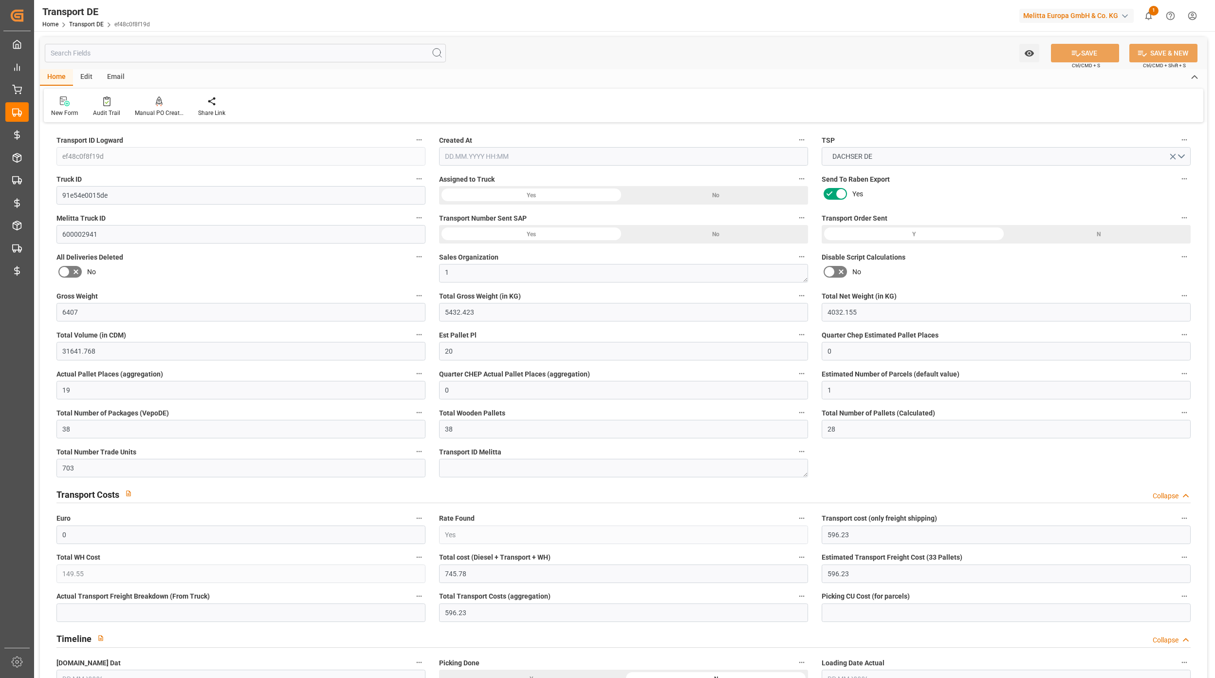
type input "0"
type input "2"
type input "0"
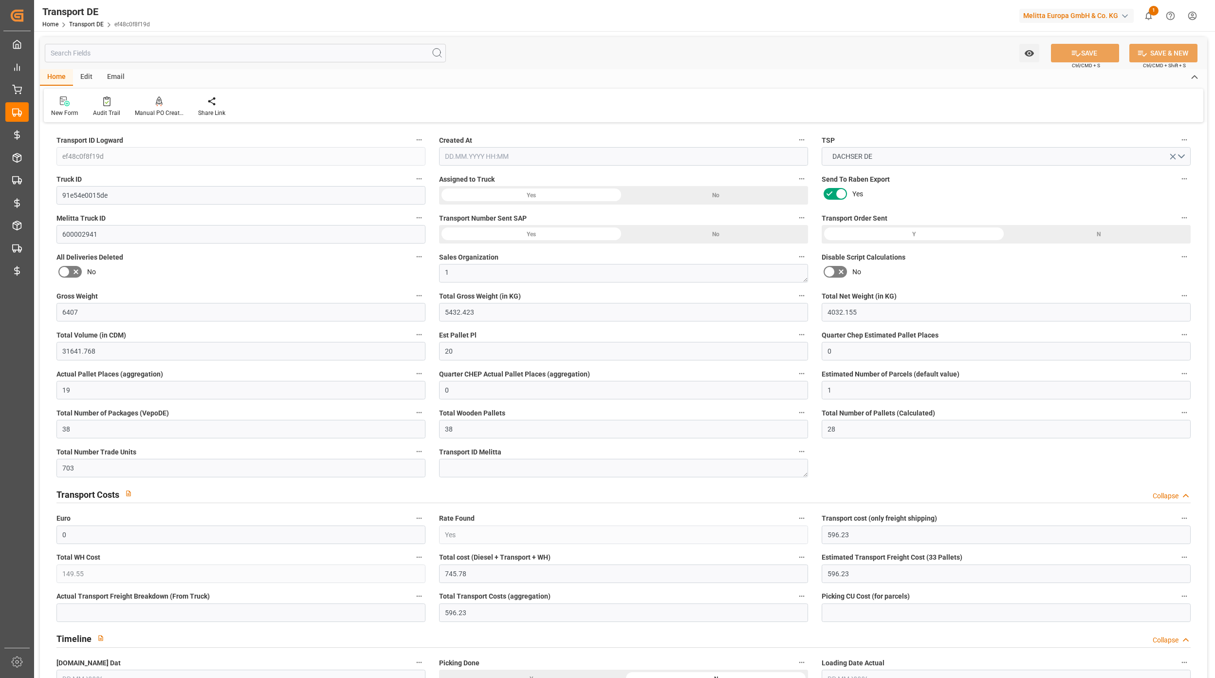
type input "2557"
type input "745.78"
type input "596.23"
type input "23.09.2025 21:02"
type input "26.09.2025"
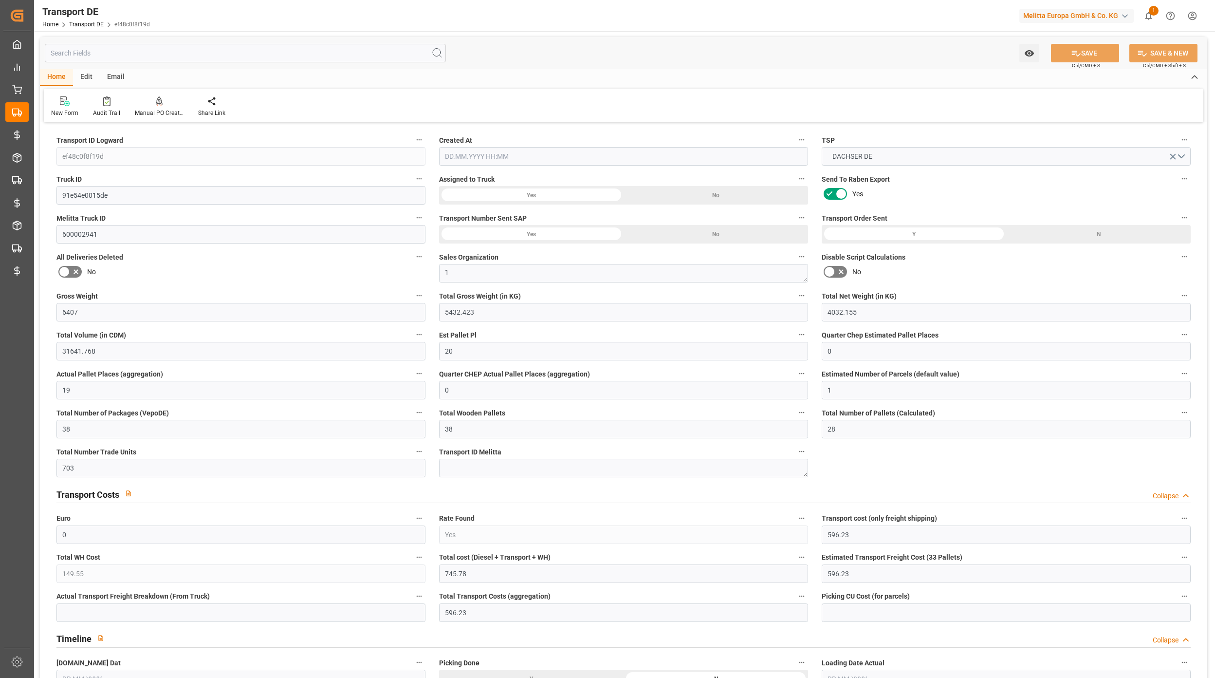
type input "29.09.2025"
type input "30.09.2025"
click at [160, 196] on input "91e54e0015de" at bounding box center [240, 195] width 369 height 18
